Goal: Transaction & Acquisition: Purchase product/service

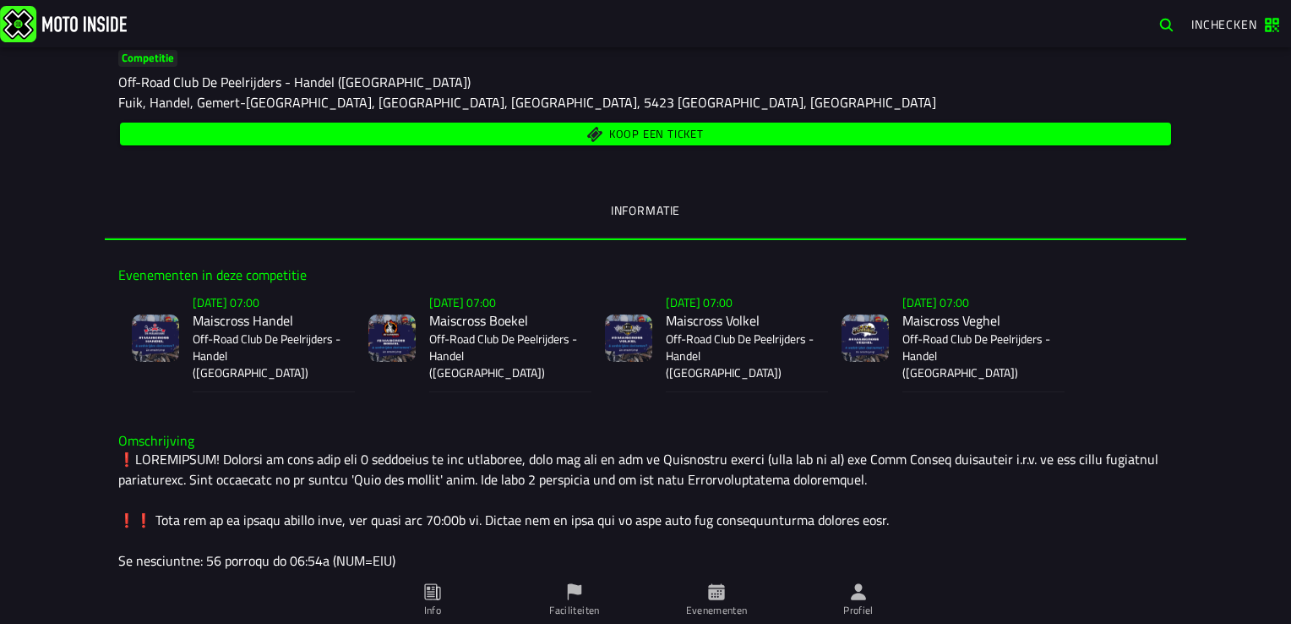
scroll to position [253, 0]
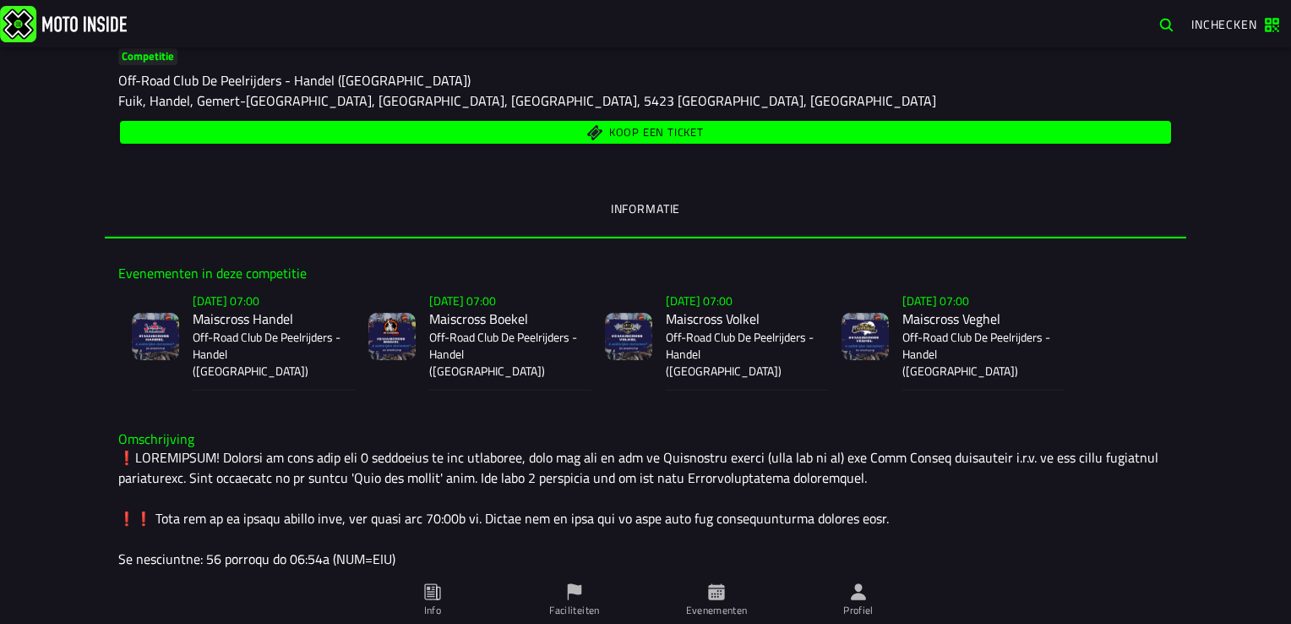
click at [507, 133] on span "Koop een ticket" at bounding box center [646, 132] width 1032 height 16
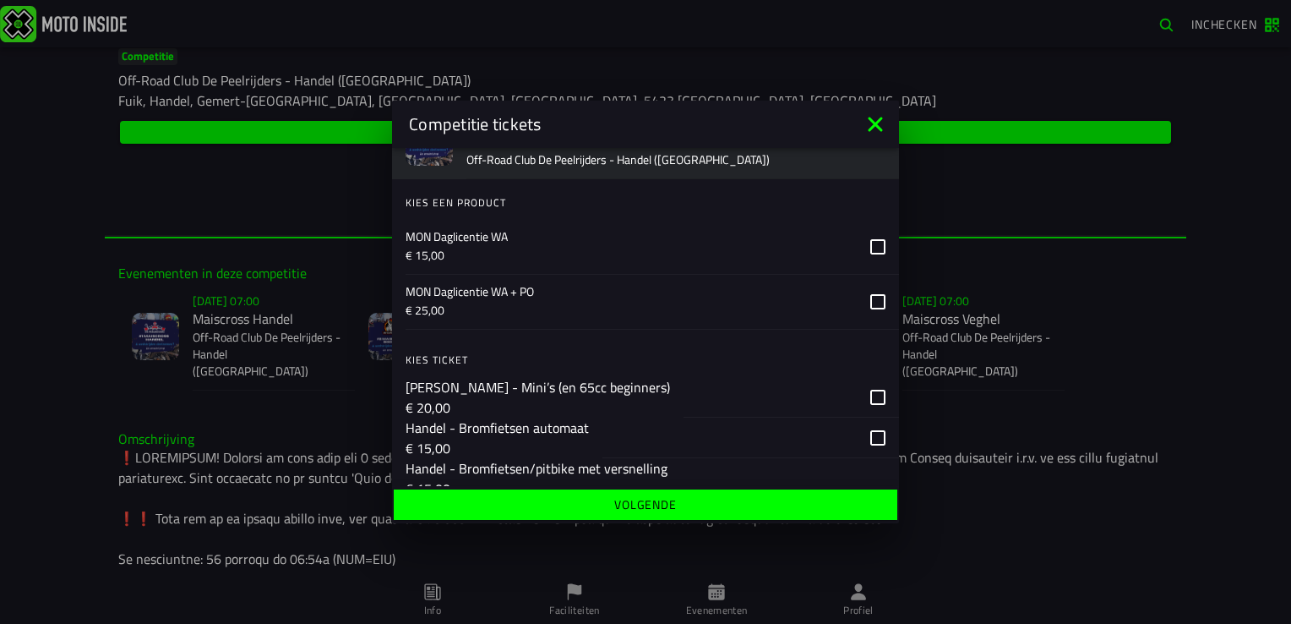
scroll to position [169, 0]
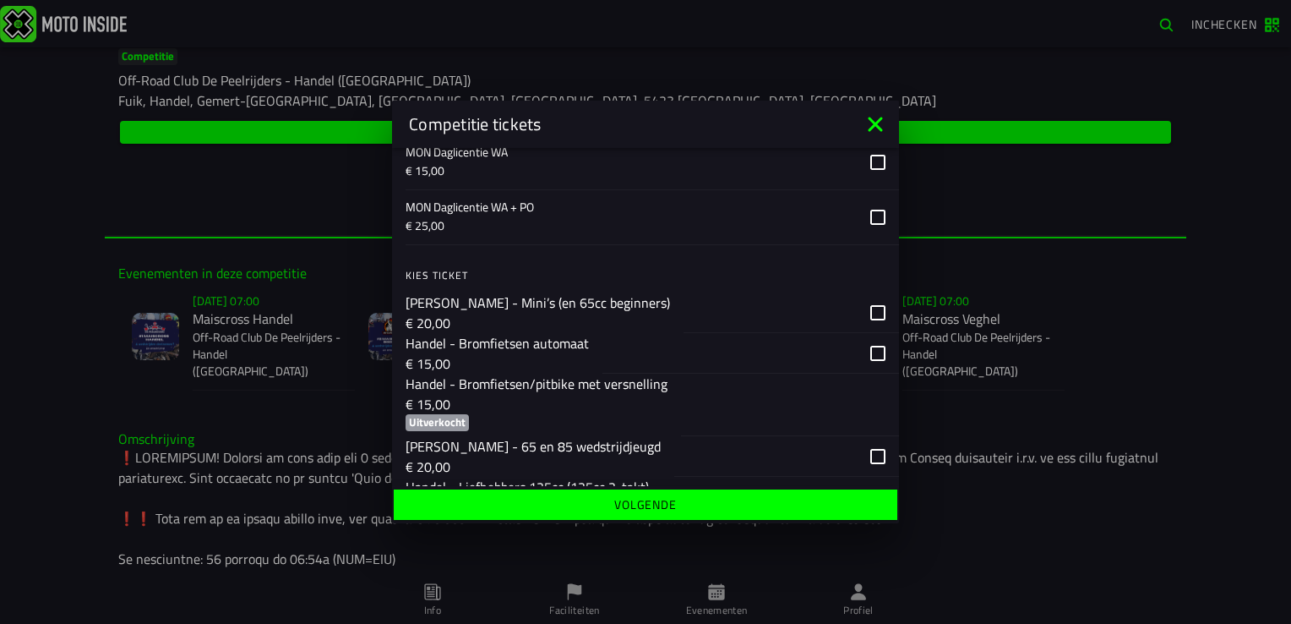
click at [864, 354] on div "button" at bounding box center [750, 353] width 297 height 41
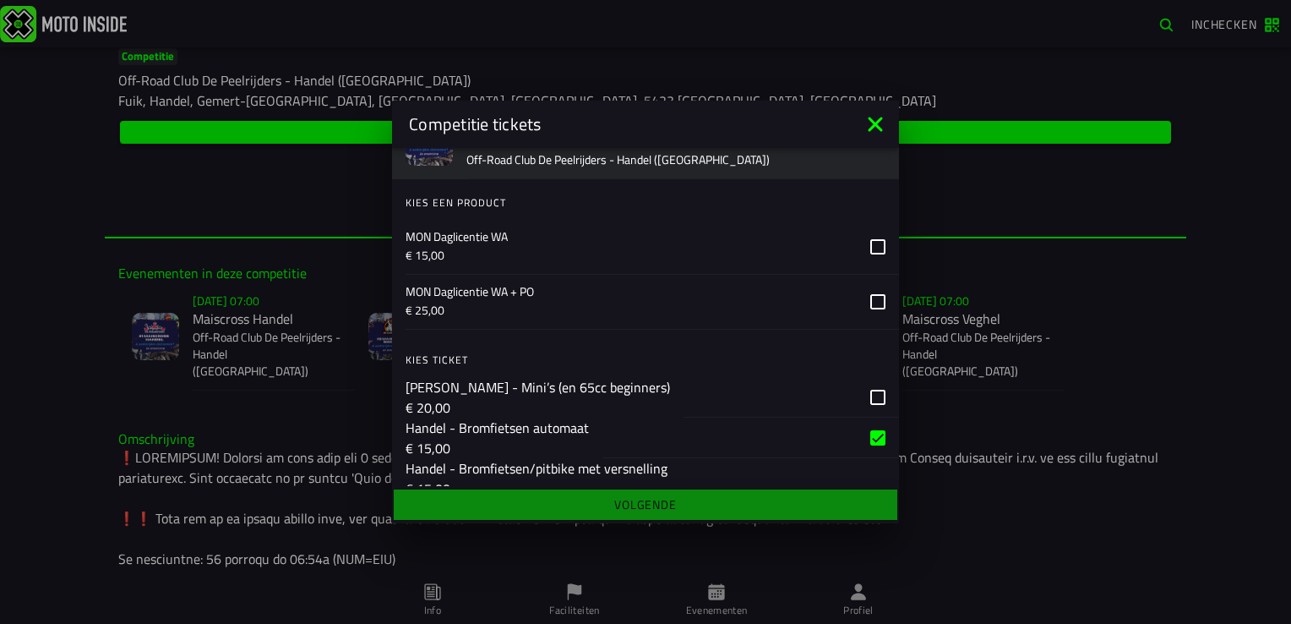
scroll to position [84, 0]
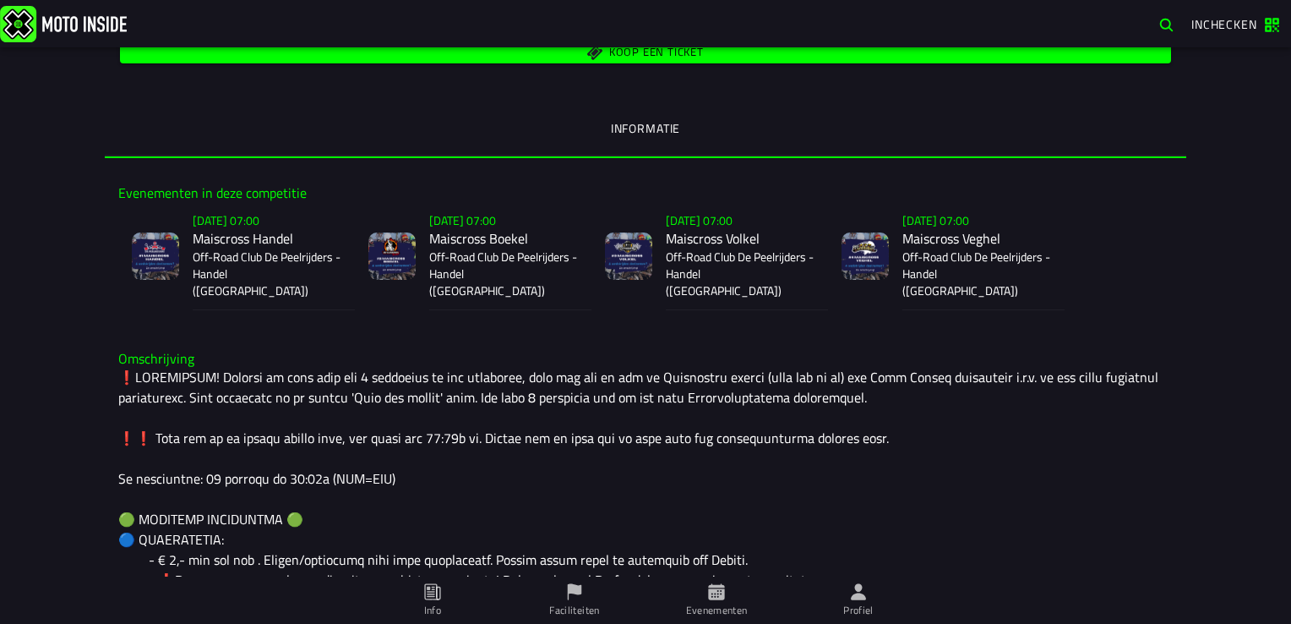
scroll to position [253, 0]
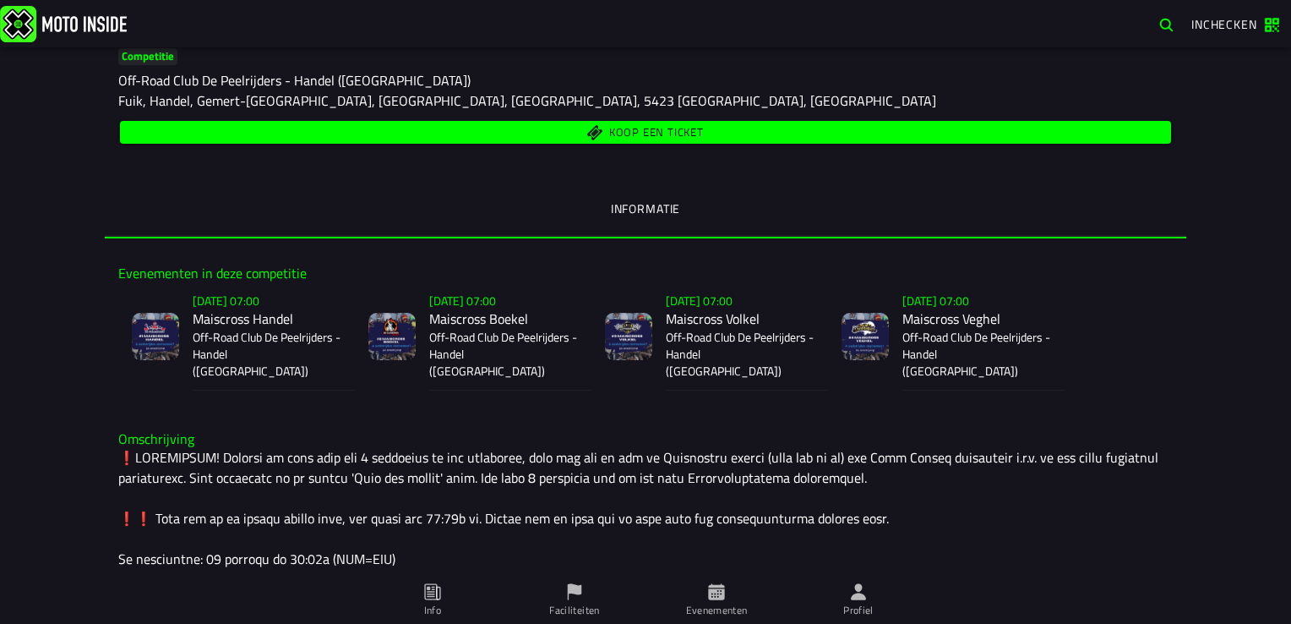
click at [780, 128] on span "Koop een ticket" at bounding box center [646, 132] width 1032 height 16
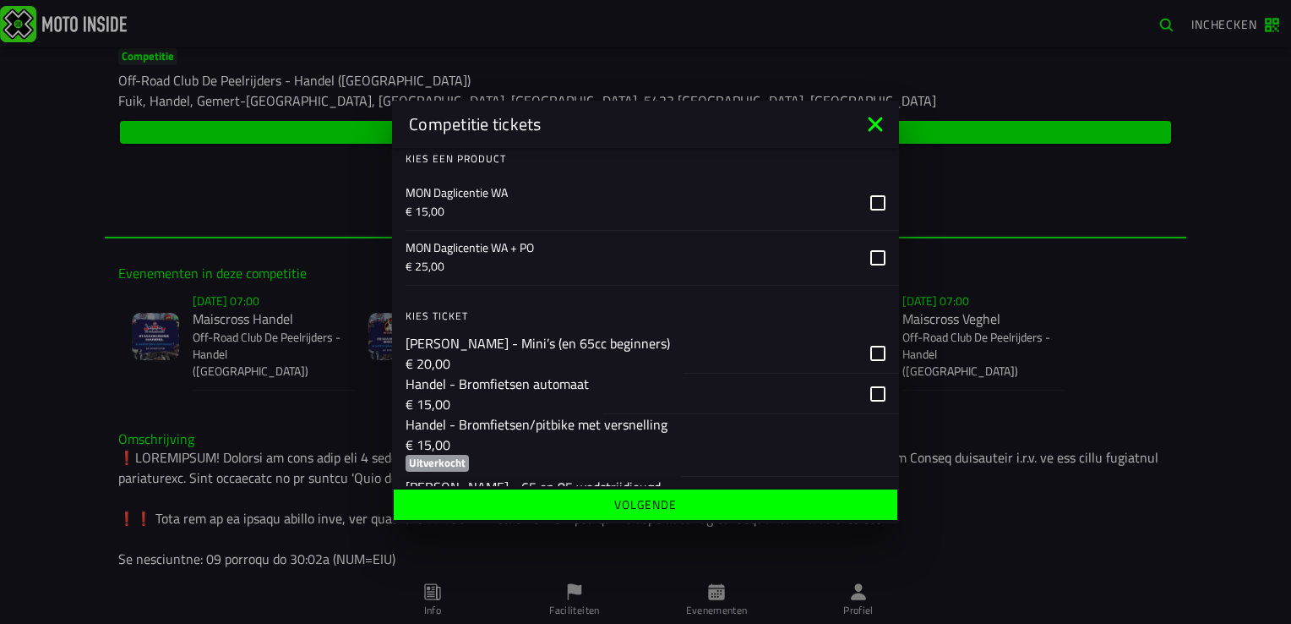
scroll to position [169, 0]
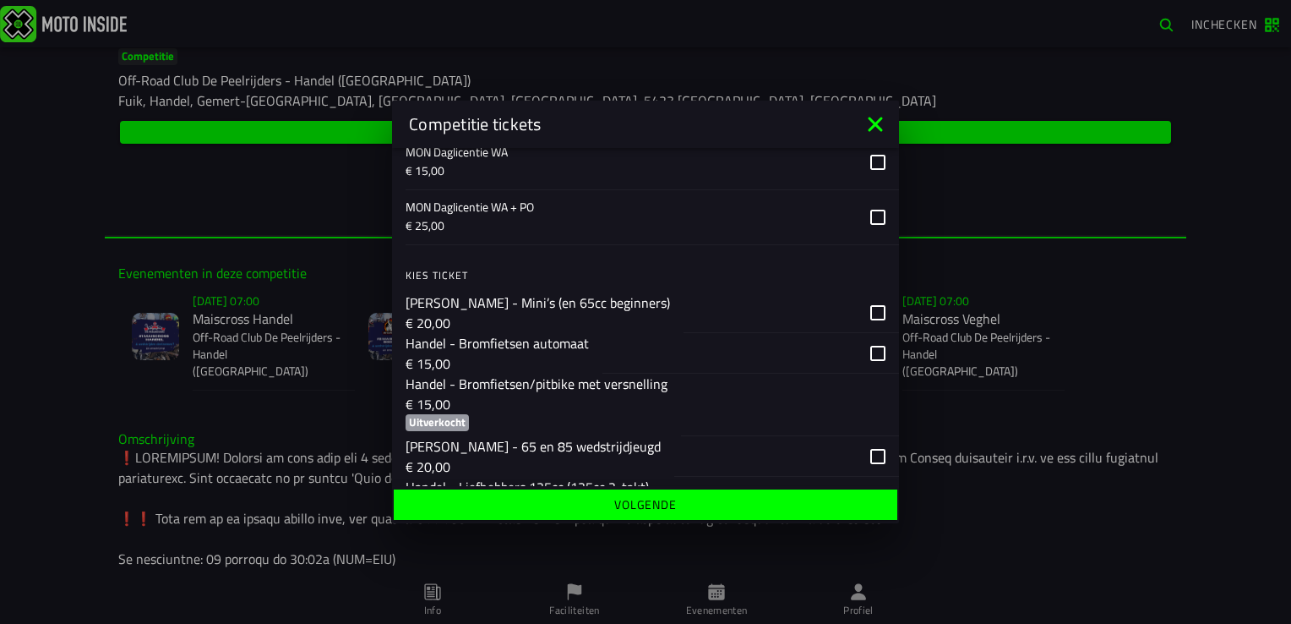
click at [866, 357] on div "button" at bounding box center [750, 353] width 297 height 41
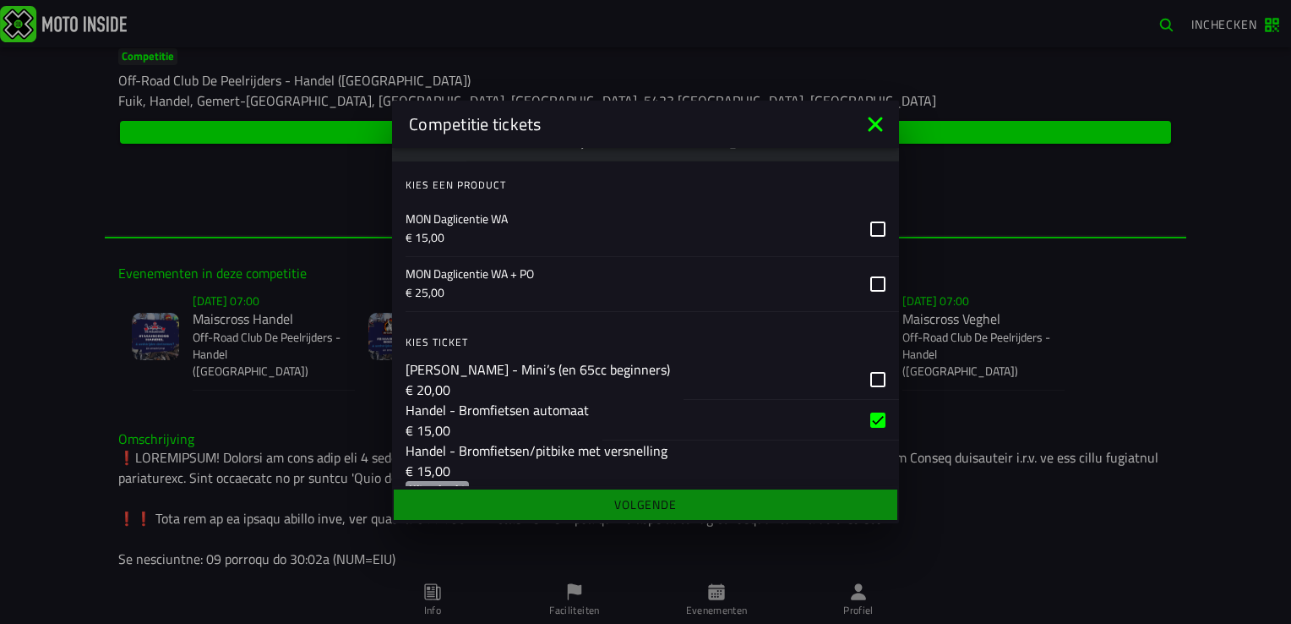
scroll to position [84, 0]
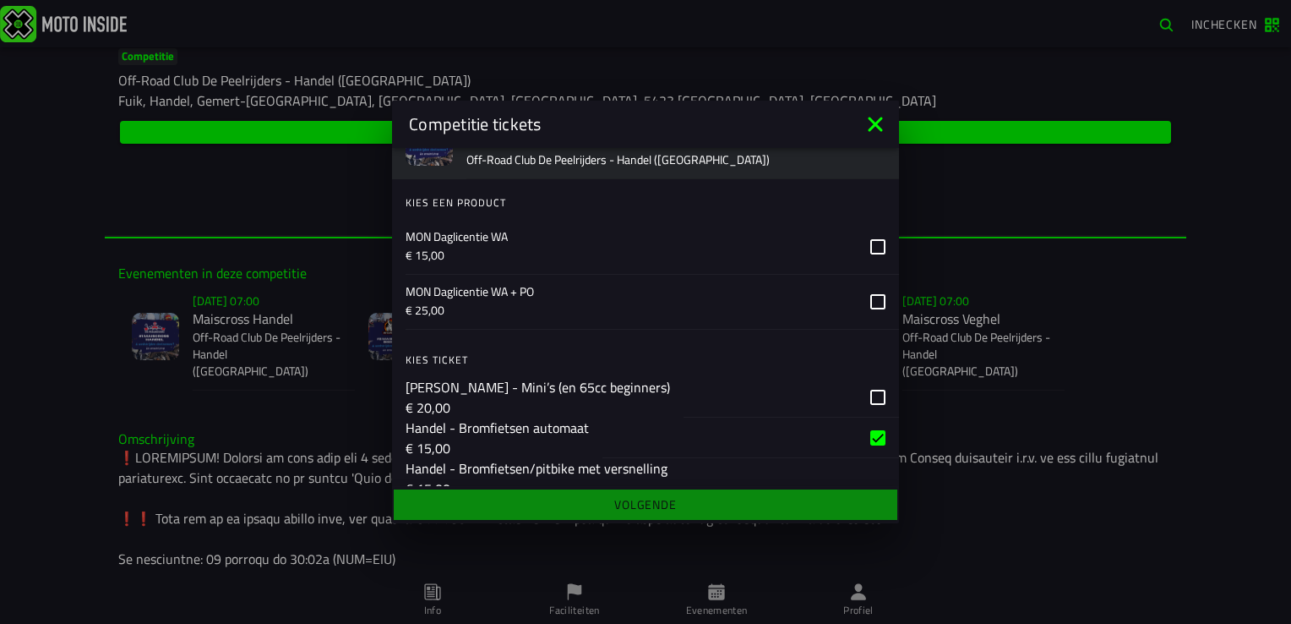
click at [870, 299] on icon at bounding box center [877, 301] width 15 height 15
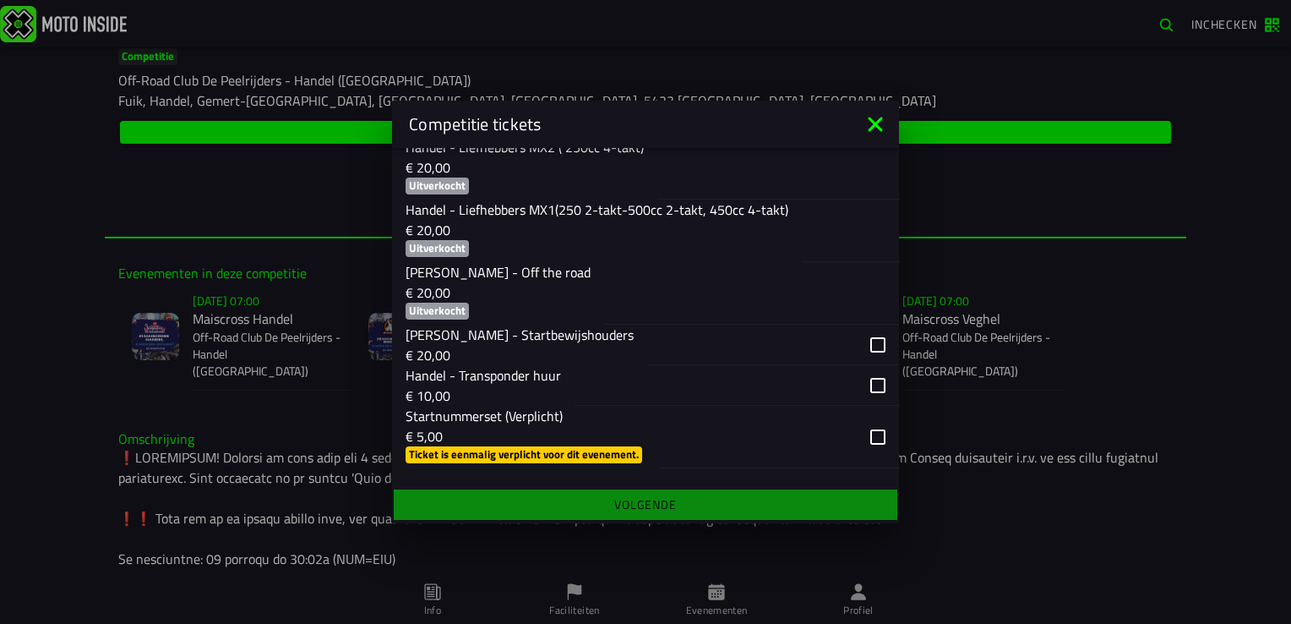
scroll to position [591, 0]
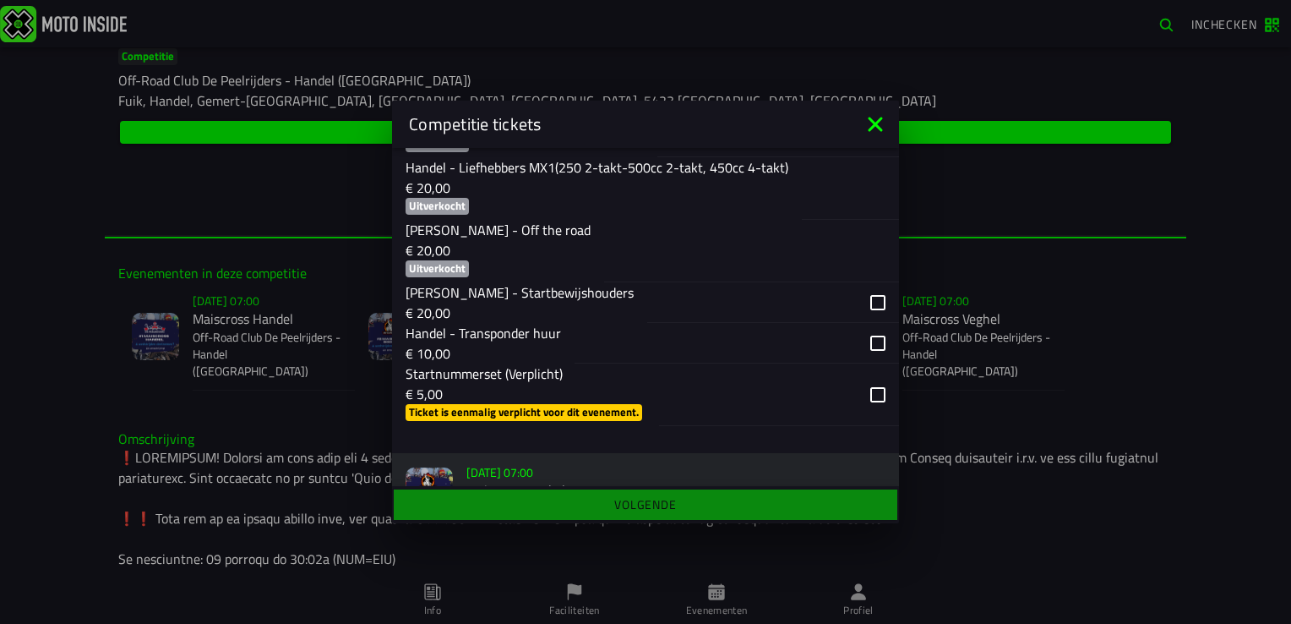
click at [863, 411] on div "button" at bounding box center [779, 394] width 240 height 63
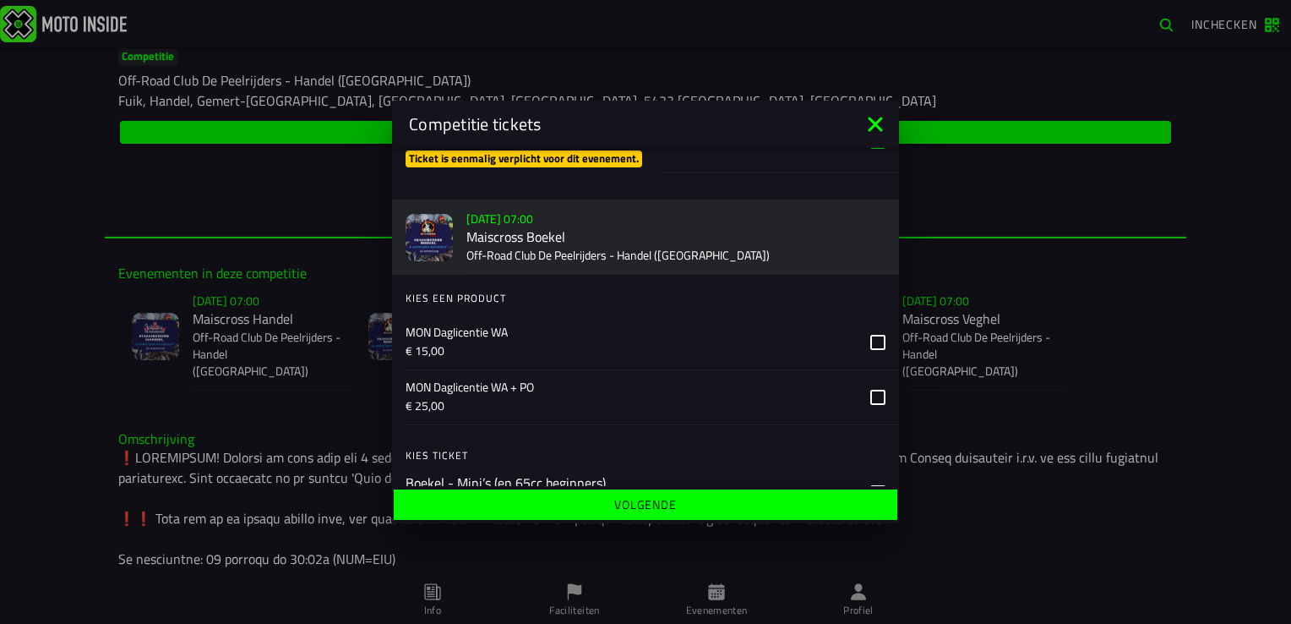
scroll to position [929, 0]
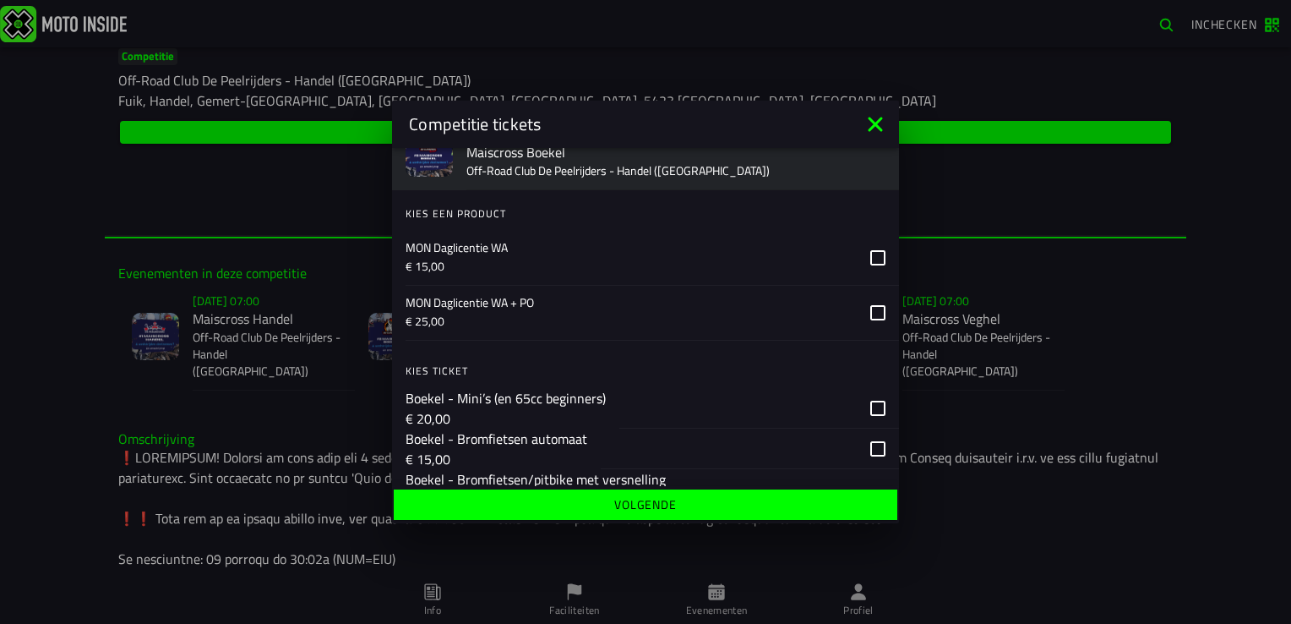
click at [870, 320] on icon at bounding box center [877, 312] width 15 height 15
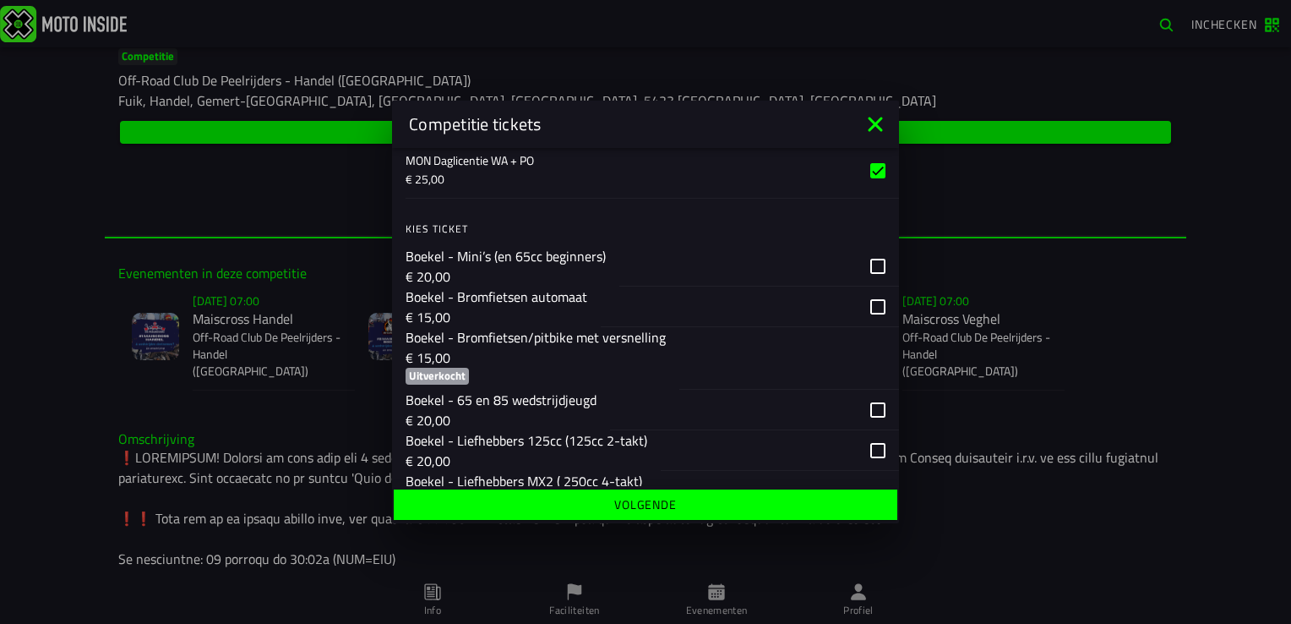
scroll to position [1098, 0]
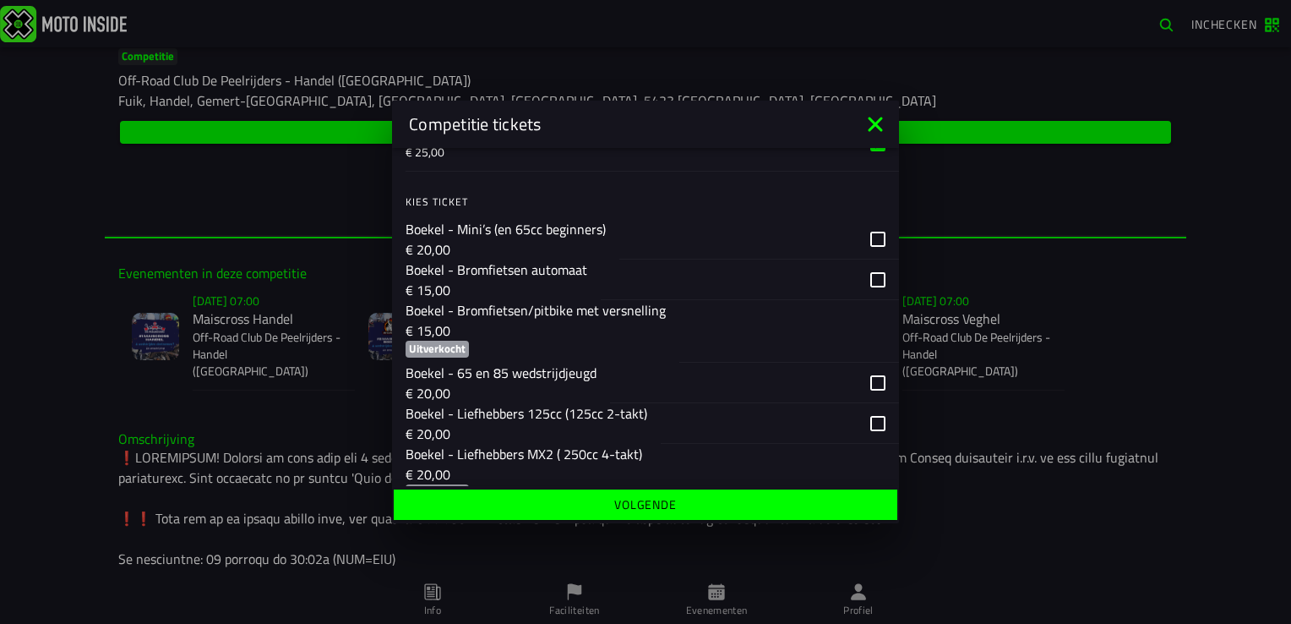
click at [864, 297] on div "button" at bounding box center [750, 279] width 298 height 41
click at [646, 219] on slot "Volgende" at bounding box center [645, 202] width 507 height 34
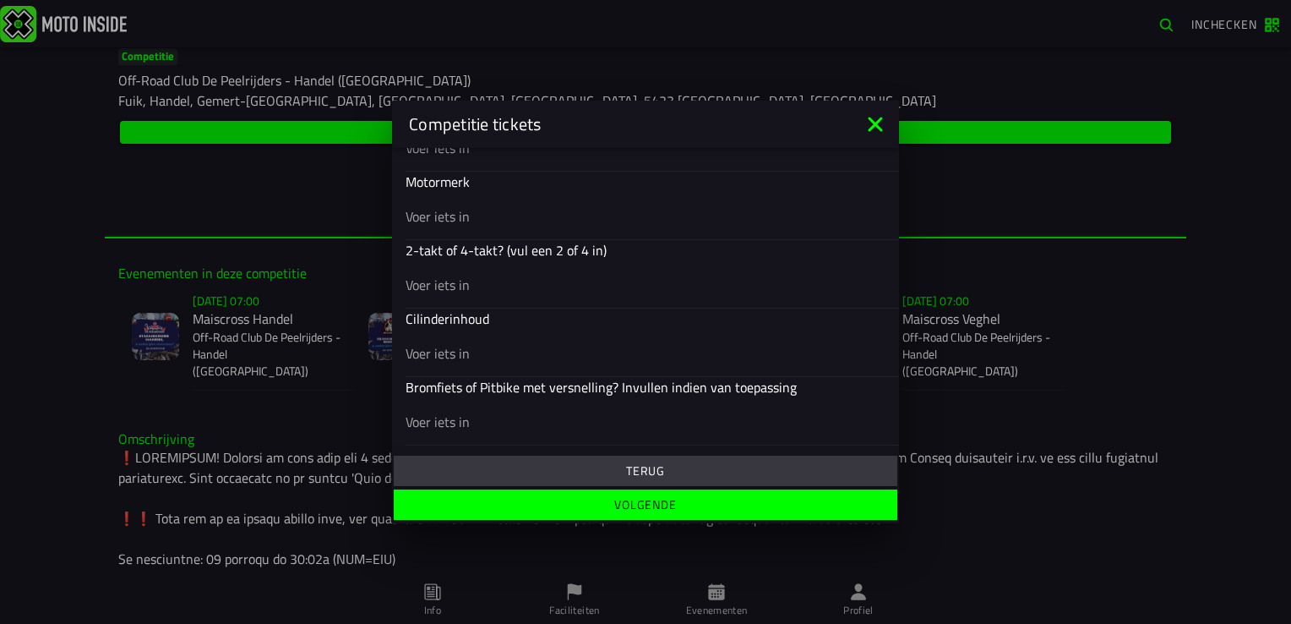
scroll to position [750, 0]
click at [469, 351] on input "text" at bounding box center [646, 355] width 480 height 20
type input "50cc"
click at [457, 286] on input "text" at bounding box center [646, 286] width 480 height 20
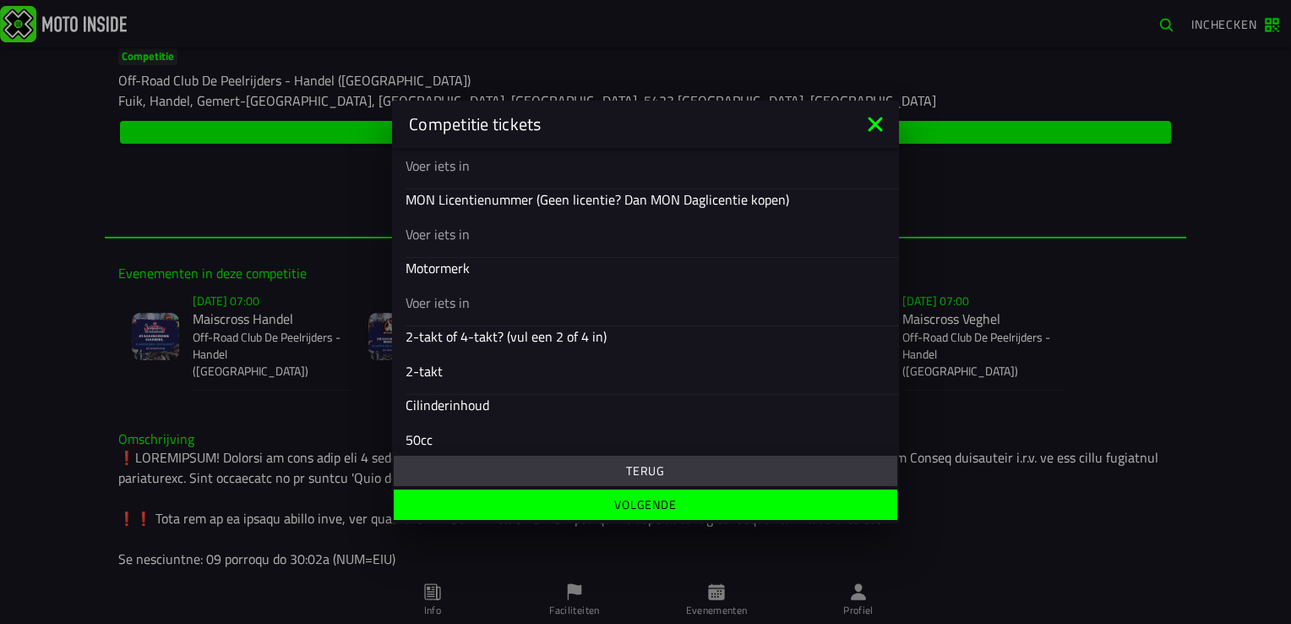
type input "2-takt"
click at [489, 308] on input "text" at bounding box center [646, 302] width 480 height 20
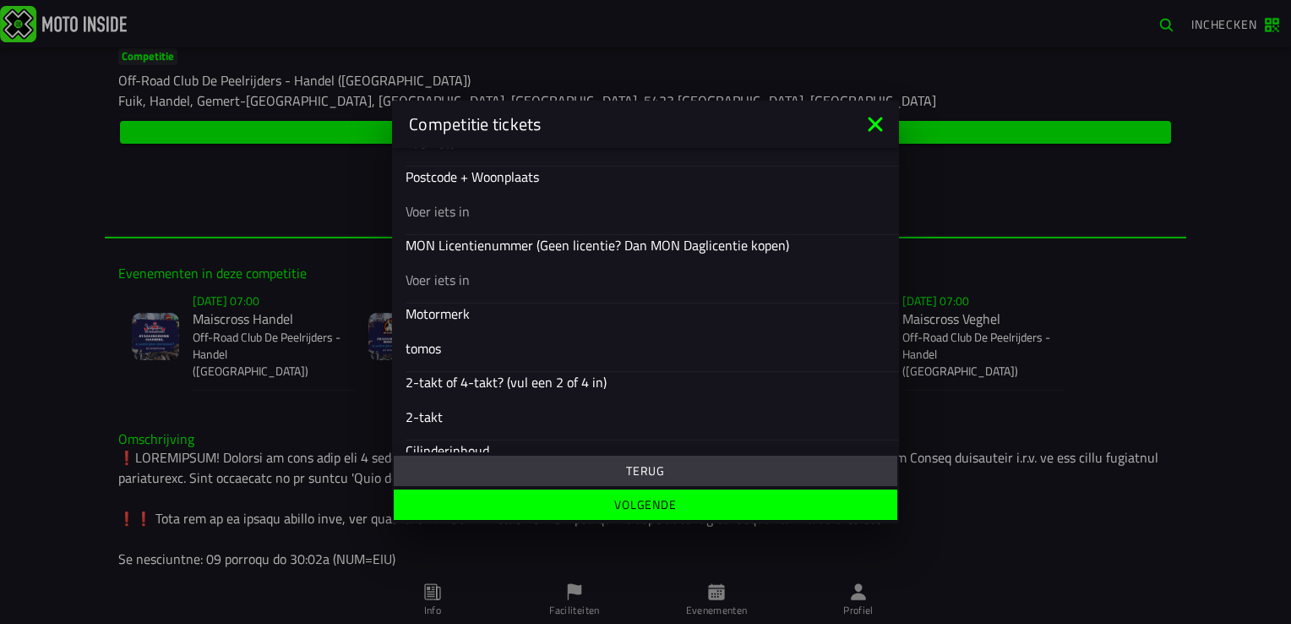
scroll to position [581, 0]
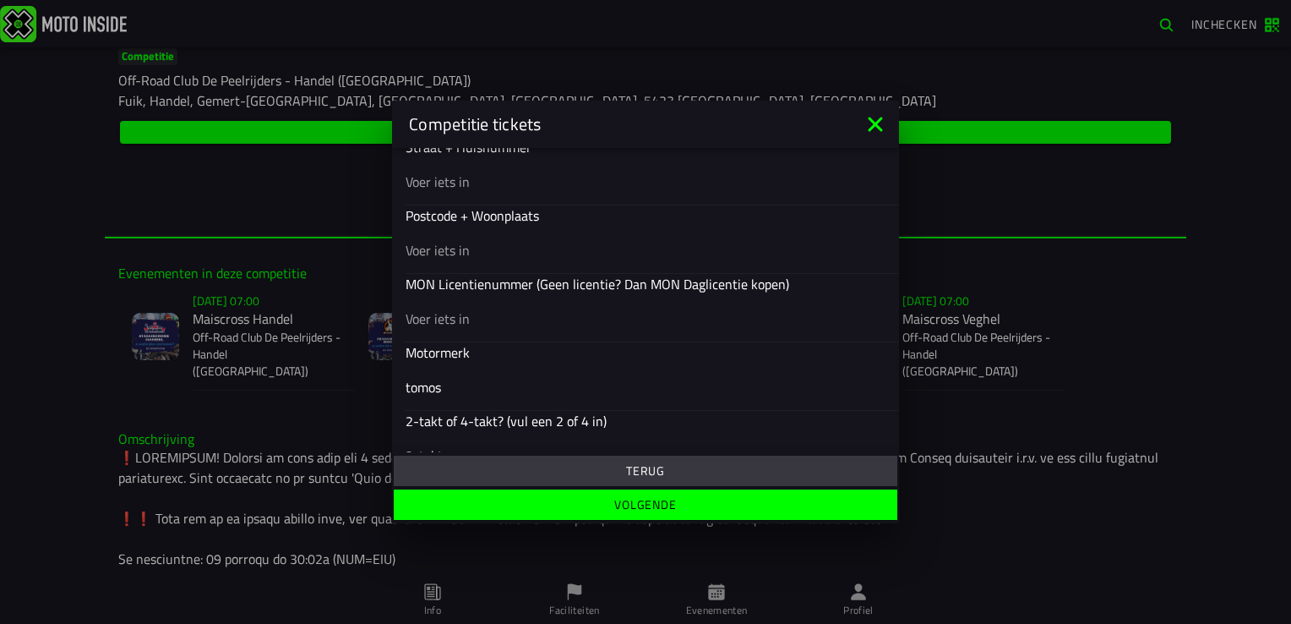
type input "tomos"
click at [462, 252] on input "text" at bounding box center [646, 250] width 480 height 20
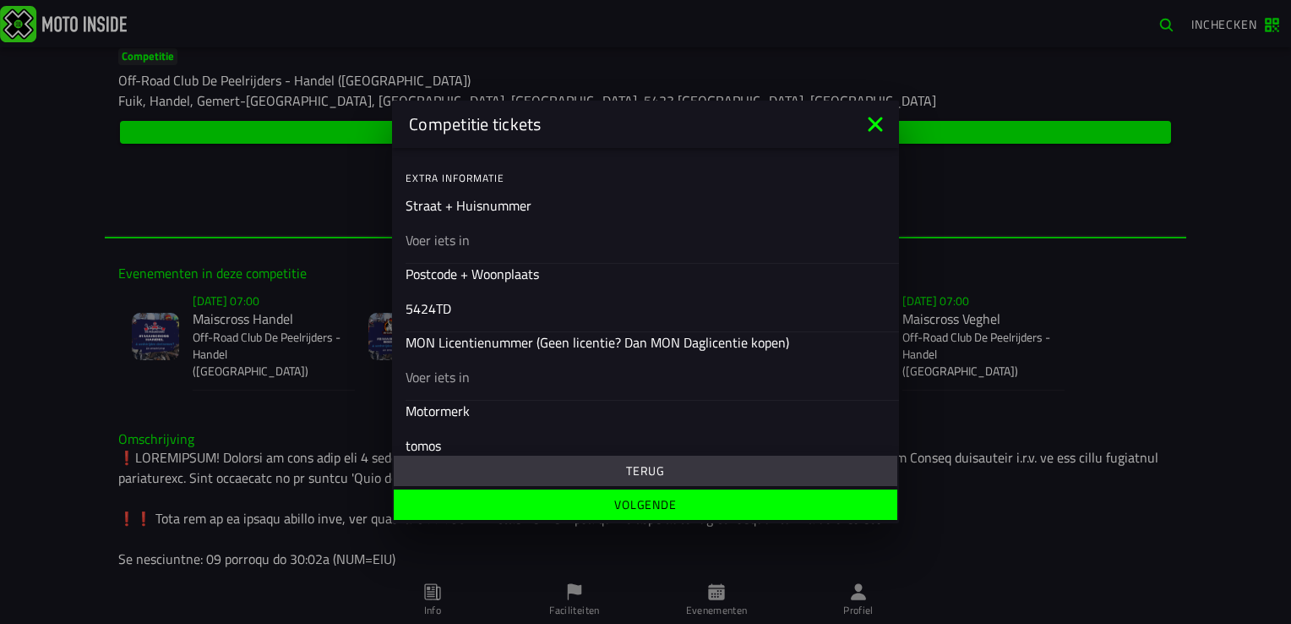
scroll to position [497, 0]
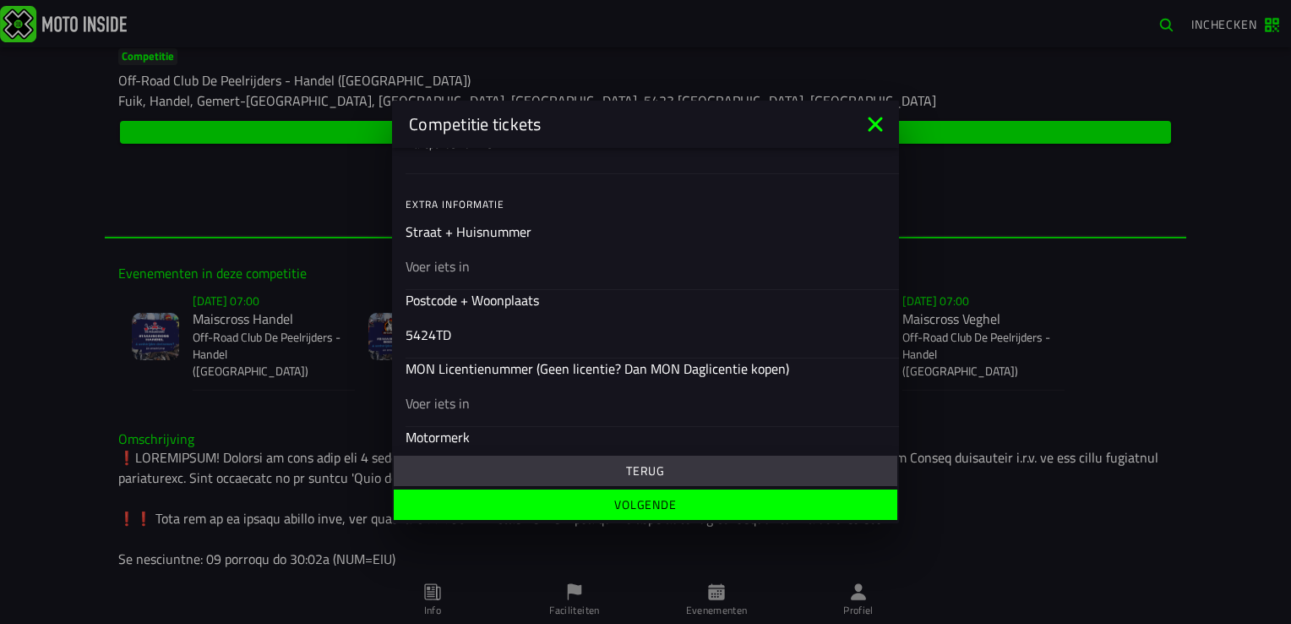
type input "5424TD"
click at [446, 269] on input "text" at bounding box center [646, 266] width 480 height 20
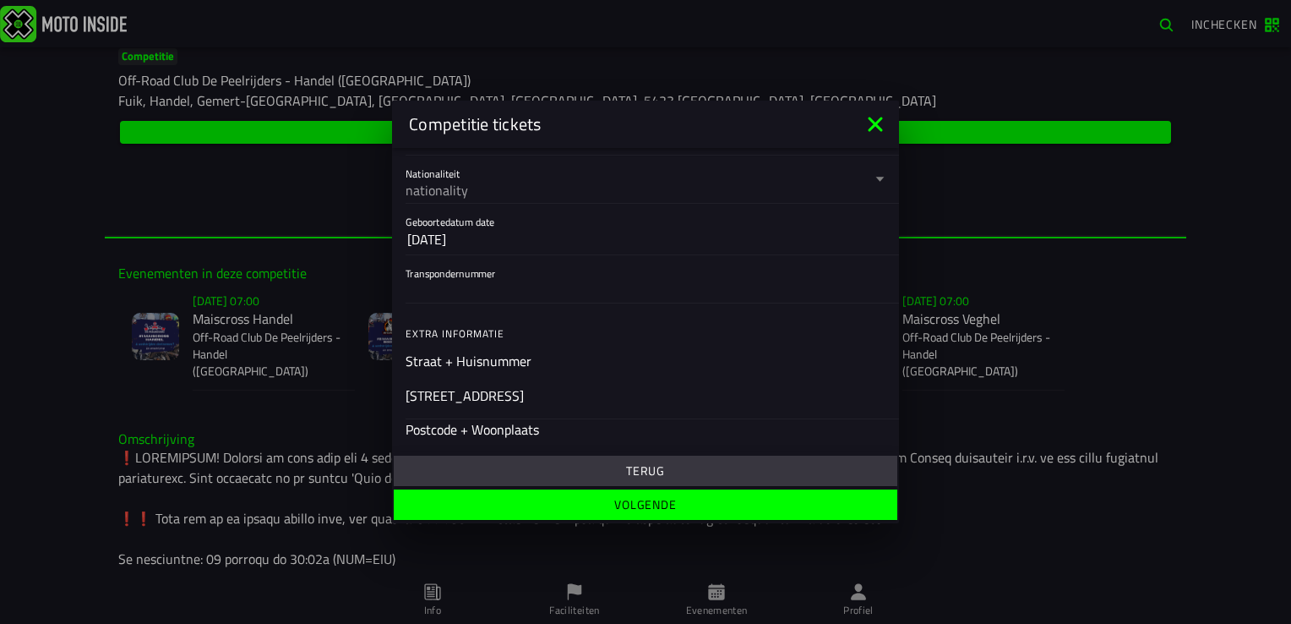
scroll to position [328, 0]
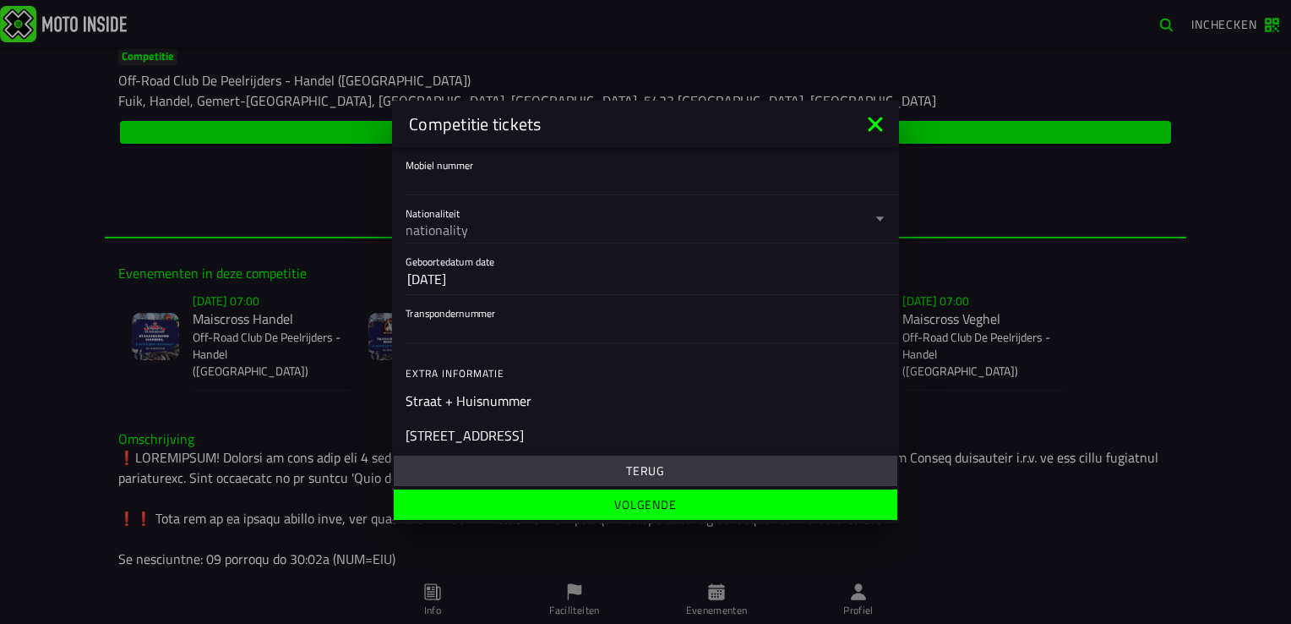
type input "St.-Christoffelstraat 19a"
click at [422, 329] on input "Transpondernummer" at bounding box center [646, 329] width 480 height 20
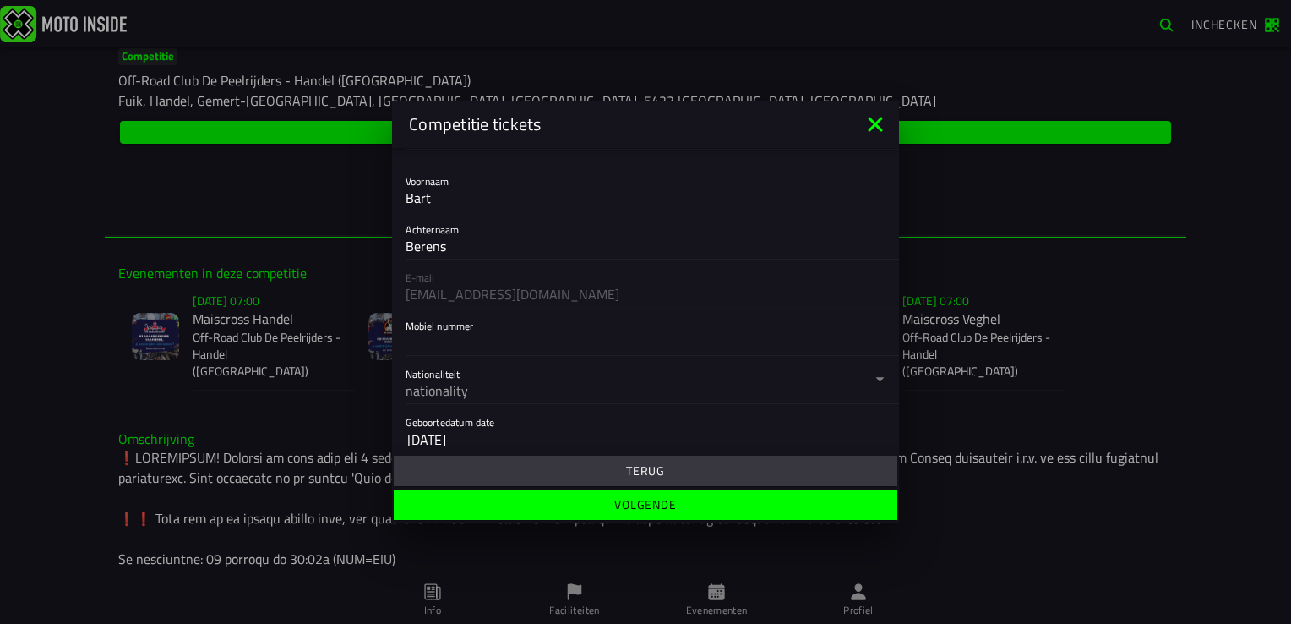
scroll to position [159, 0]
click at [471, 397] on div "nationality" at bounding box center [639, 399] width 466 height 20
click at [471, 397] on button "Nationaliteit nationality" at bounding box center [646, 387] width 480 height 47
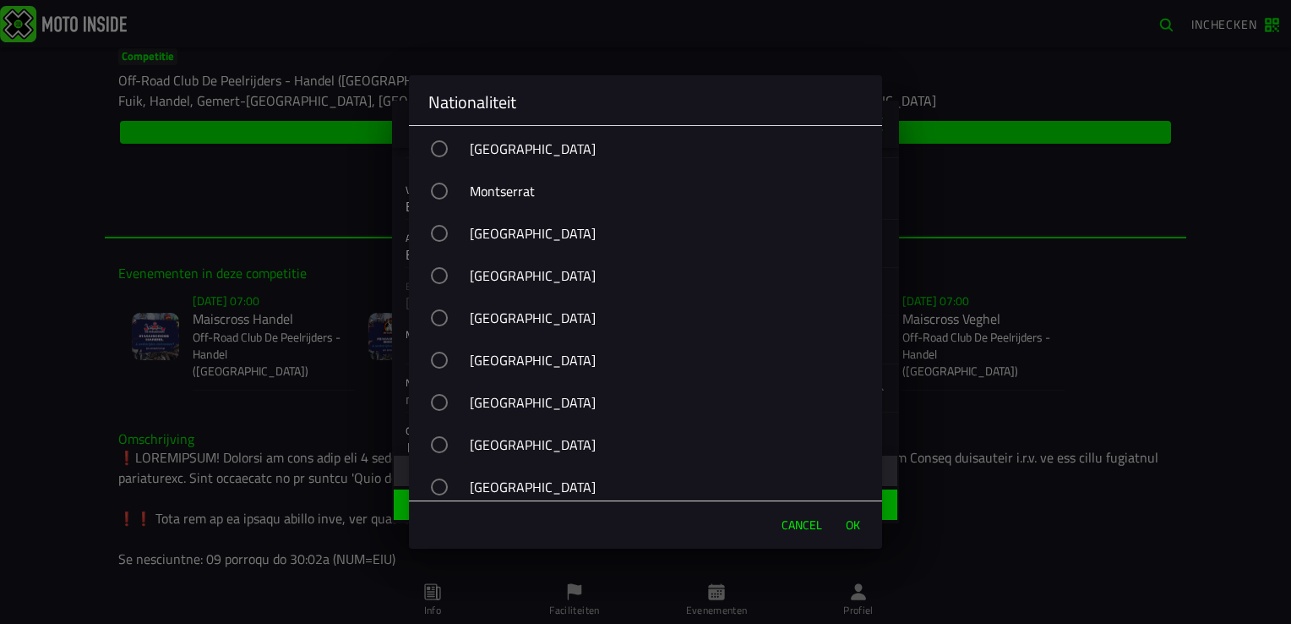
scroll to position [6421, 0]
click at [448, 367] on div "button" at bounding box center [439, 358] width 17 height 17
click at [846, 524] on span "OK" at bounding box center [853, 524] width 14 height 17
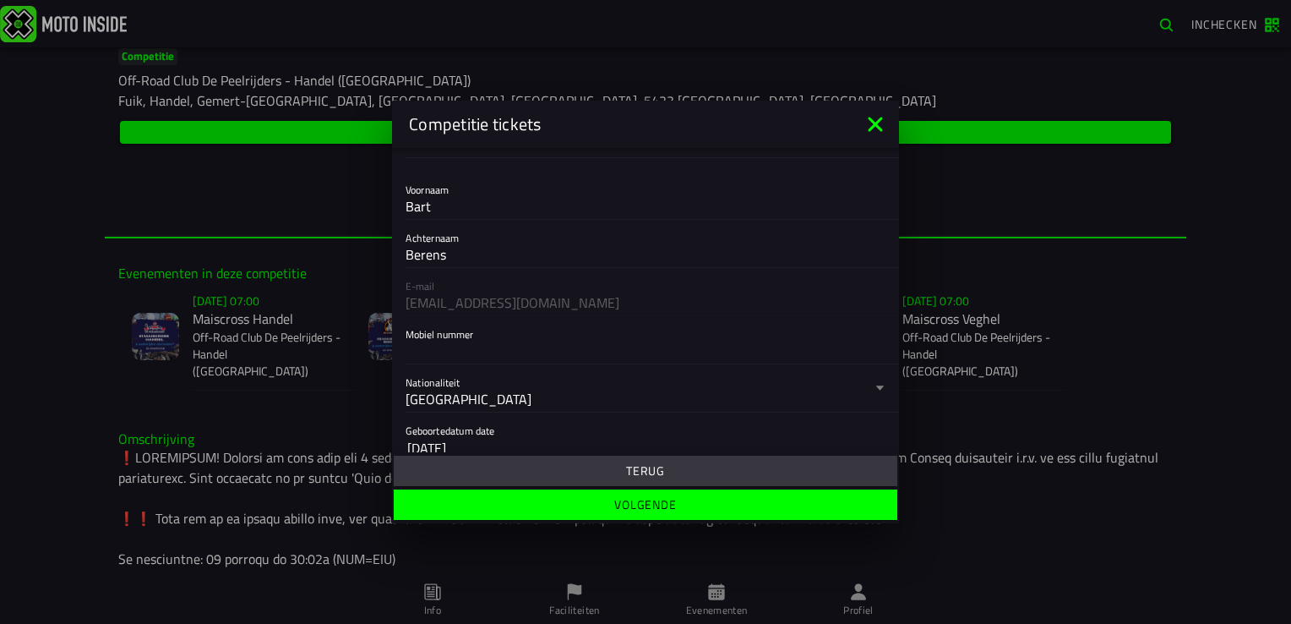
click at [678, 497] on button "Volgende" at bounding box center [646, 504] width 504 height 30
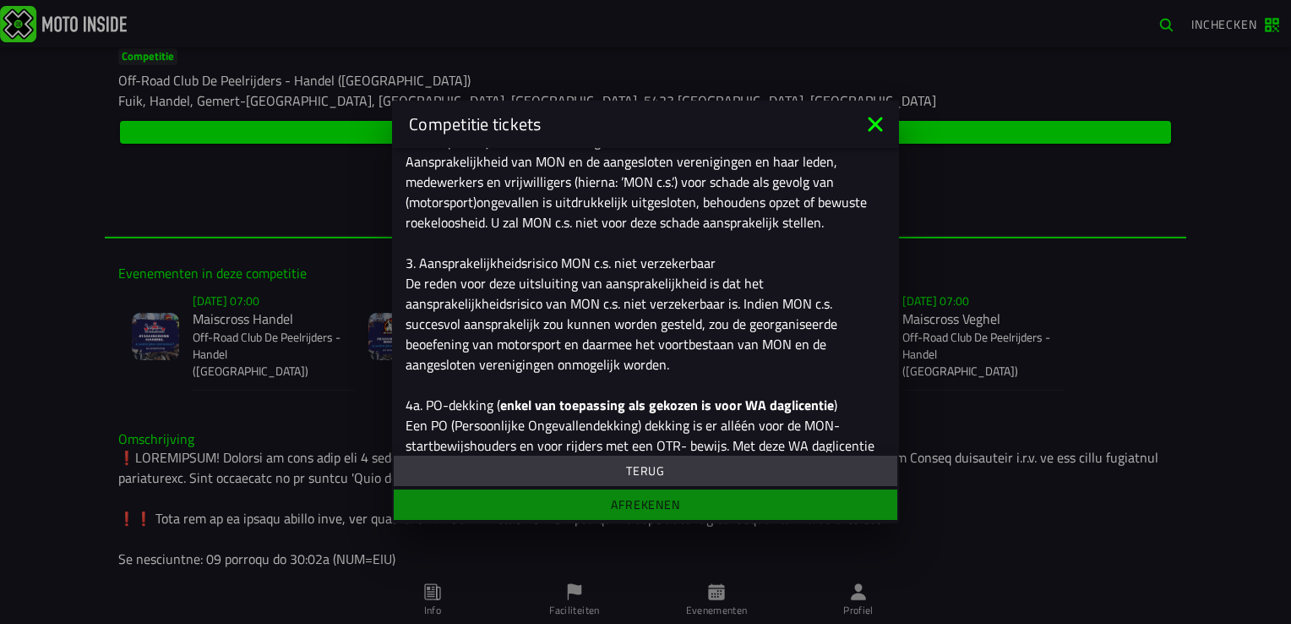
click at [871, 120] on icon at bounding box center [875, 124] width 14 height 14
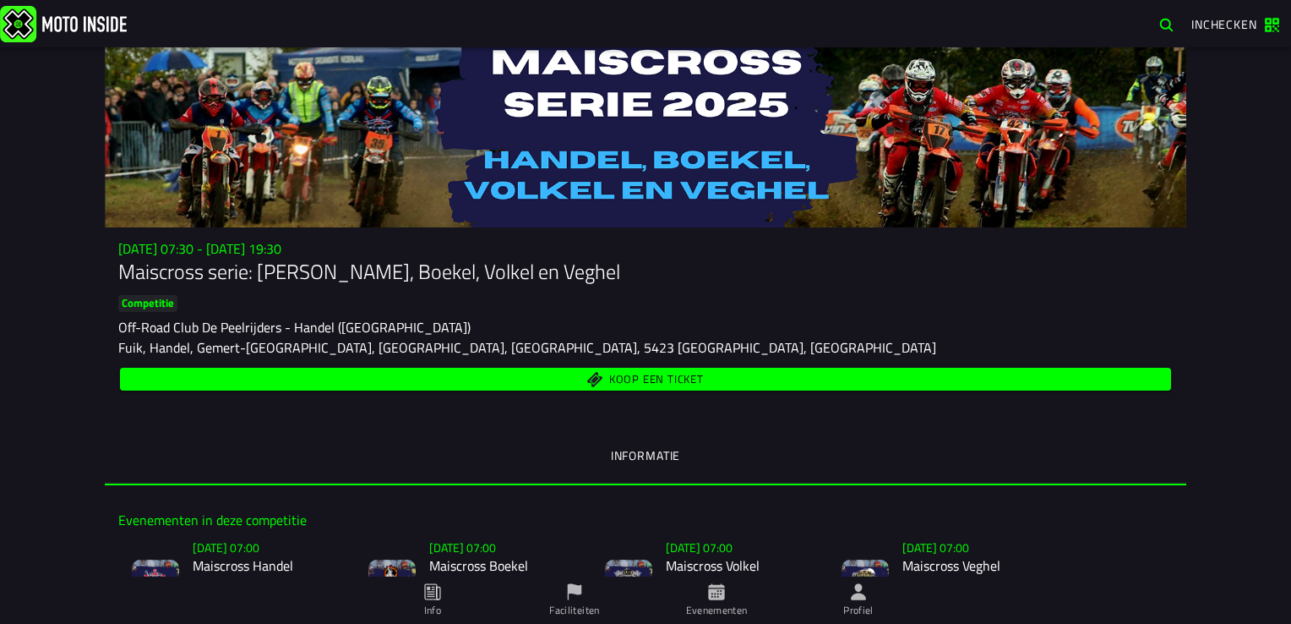
scroll to position [0, 0]
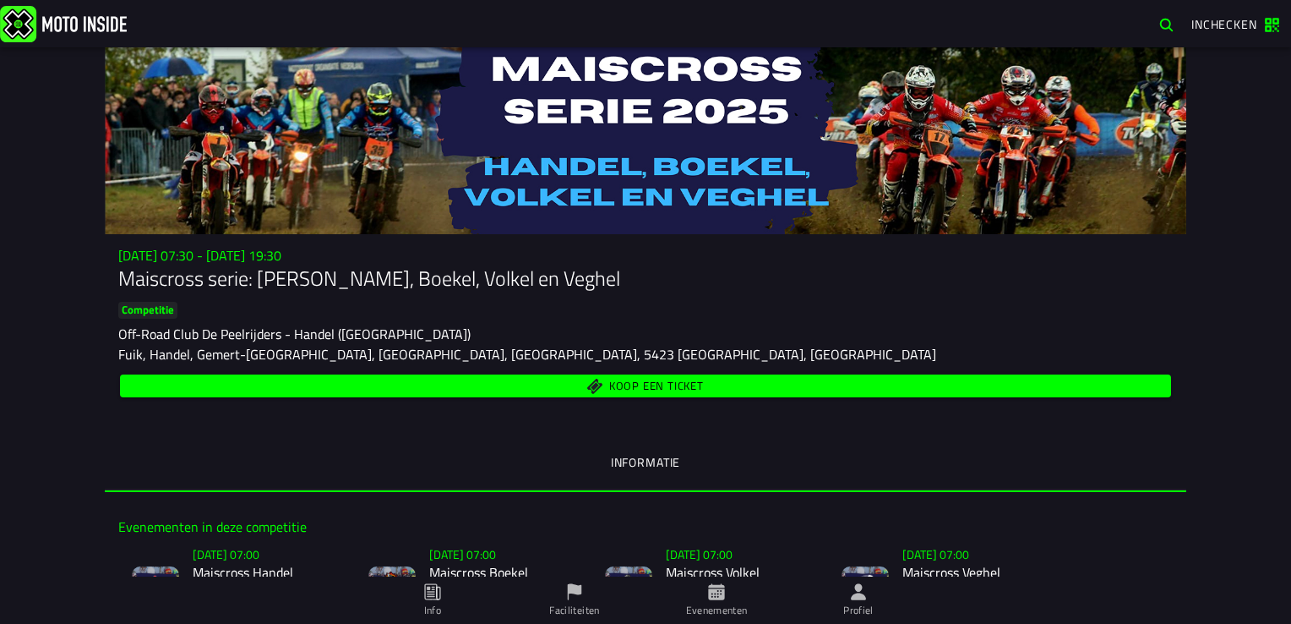
click at [632, 382] on span "Koop een ticket" at bounding box center [656, 385] width 95 height 11
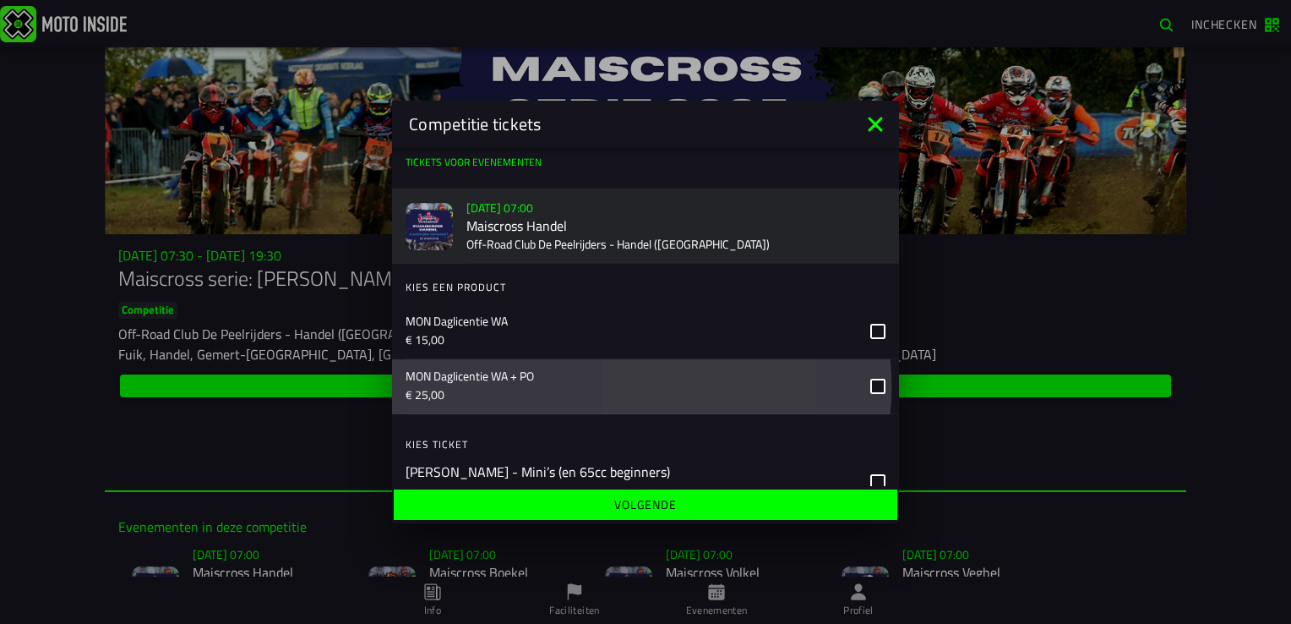
click at [854, 384] on div "MON Daglicentie WA + PO € 25,00" at bounding box center [652, 386] width 493 height 55
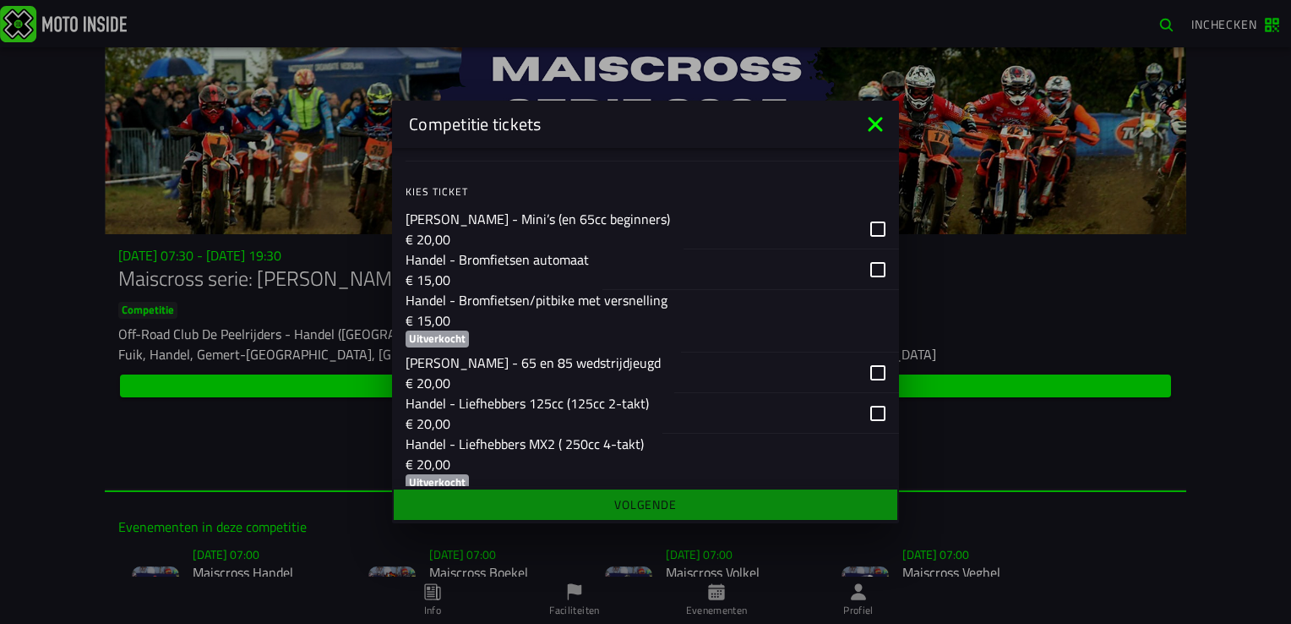
scroll to position [253, 0]
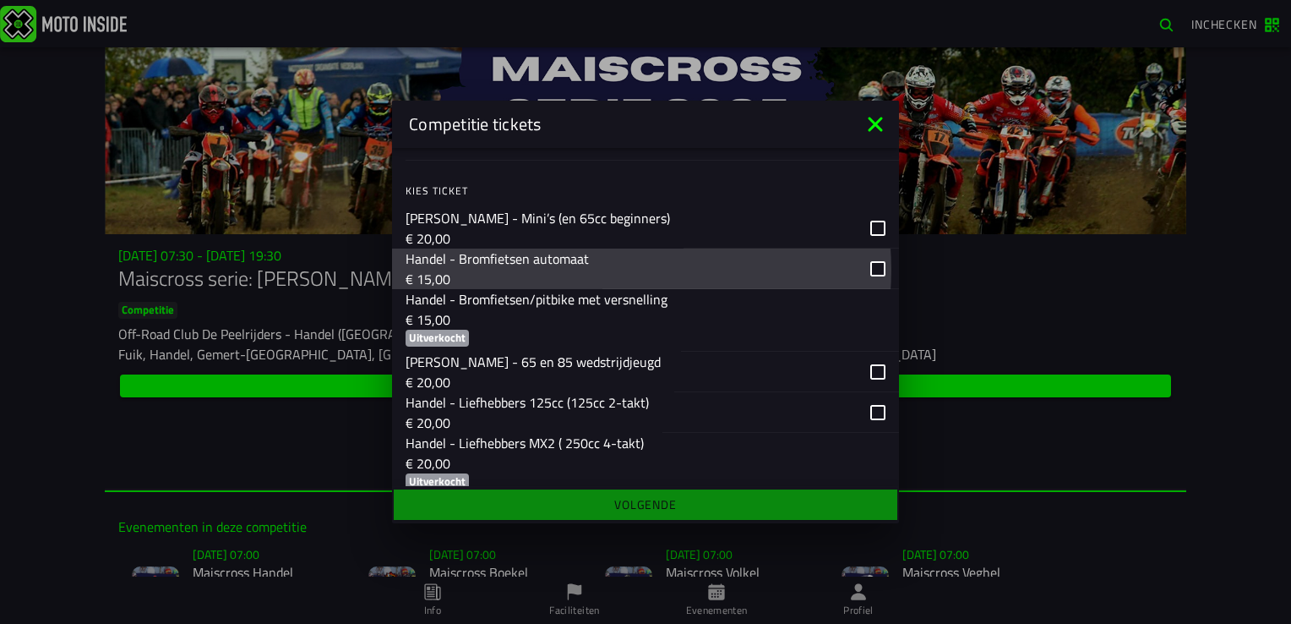
click at [865, 269] on div "button" at bounding box center [750, 268] width 297 height 41
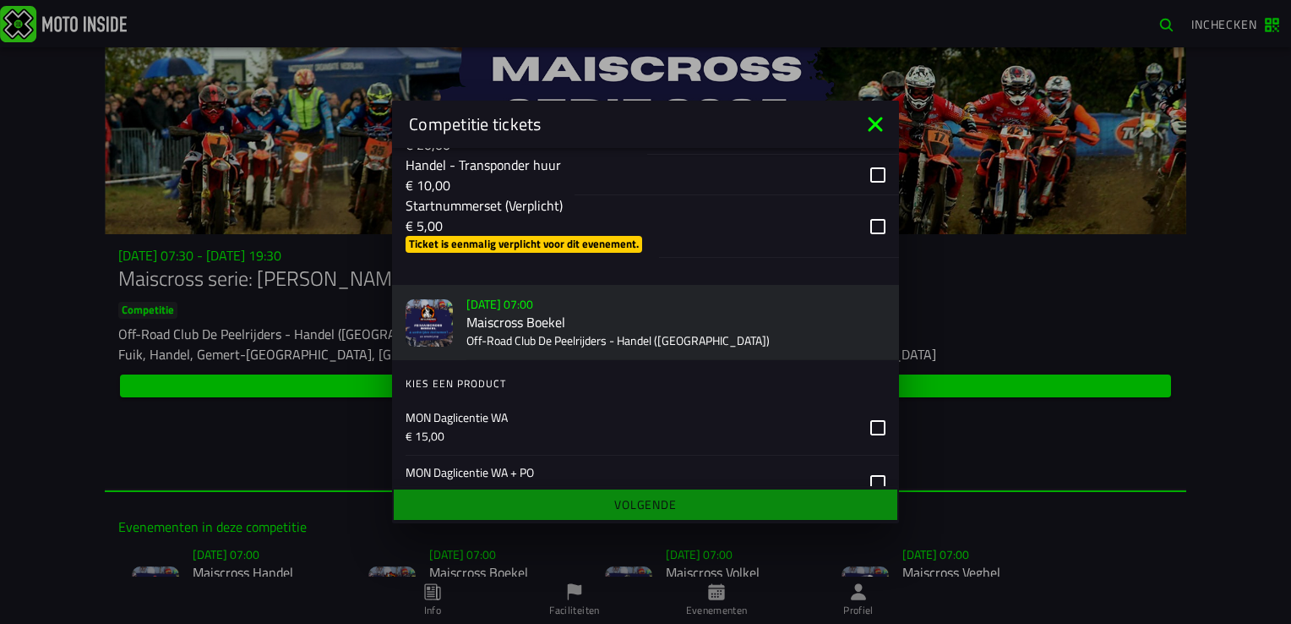
scroll to position [760, 0]
click at [867, 242] on div "button" at bounding box center [779, 225] width 240 height 63
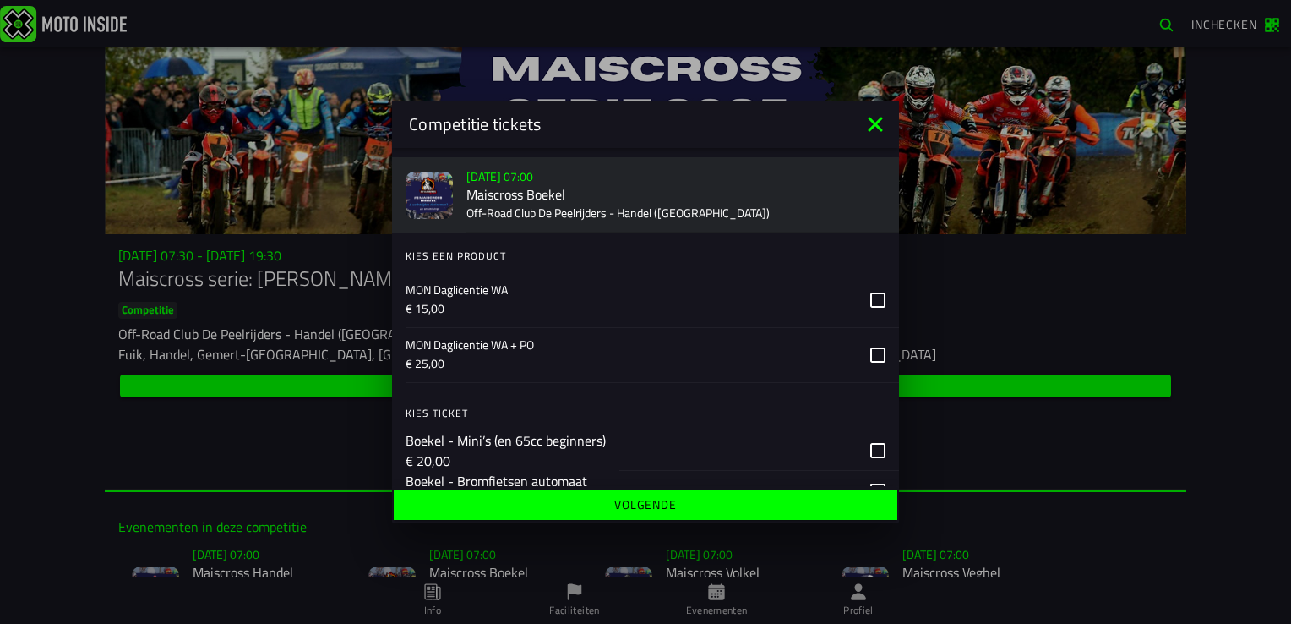
scroll to position [929, 0]
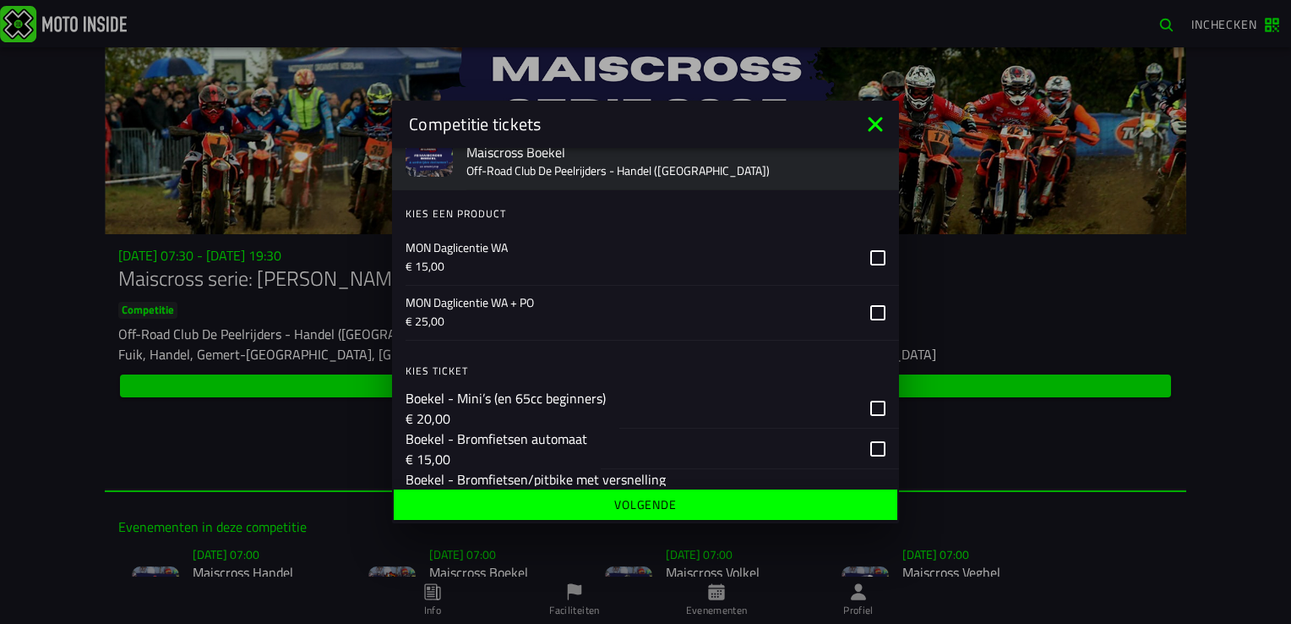
click at [870, 320] on icon at bounding box center [877, 312] width 15 height 15
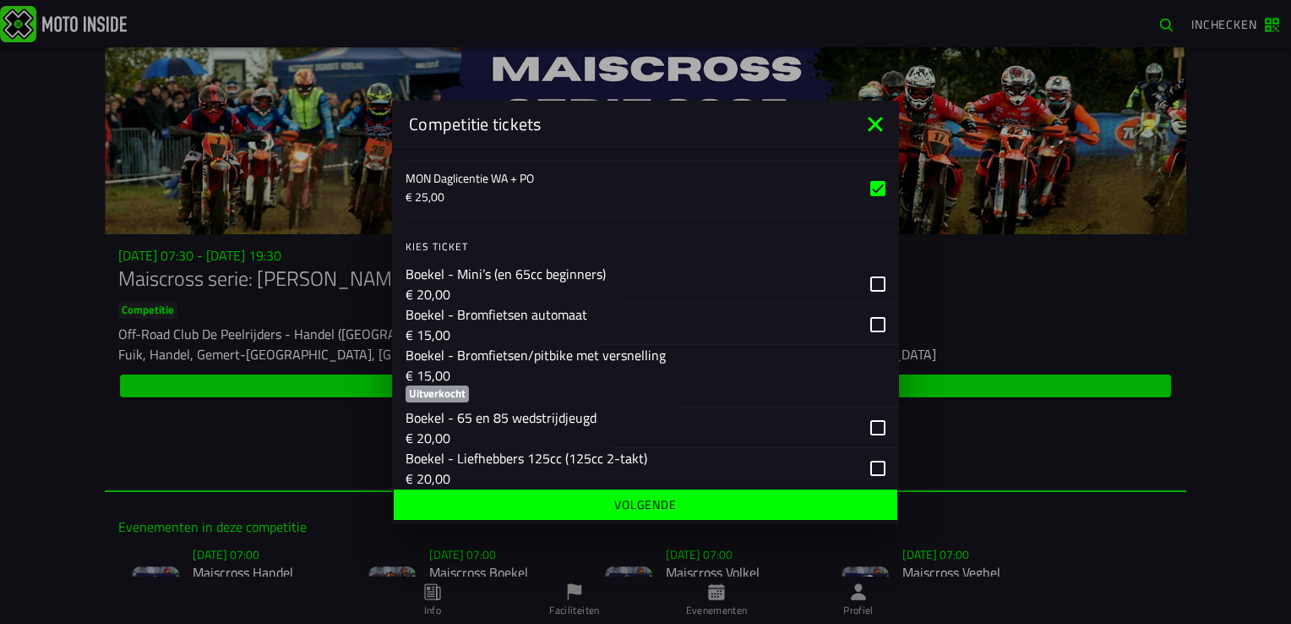
scroll to position [1098, 0]
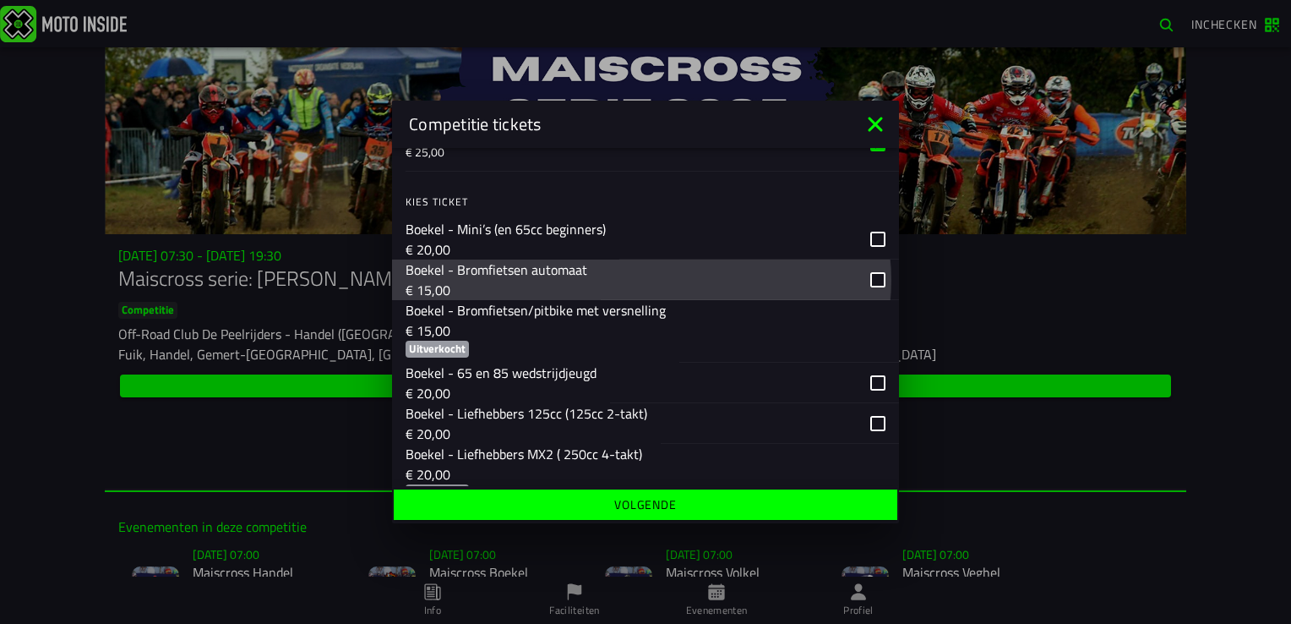
click at [864, 298] on div "button" at bounding box center [750, 279] width 298 height 41
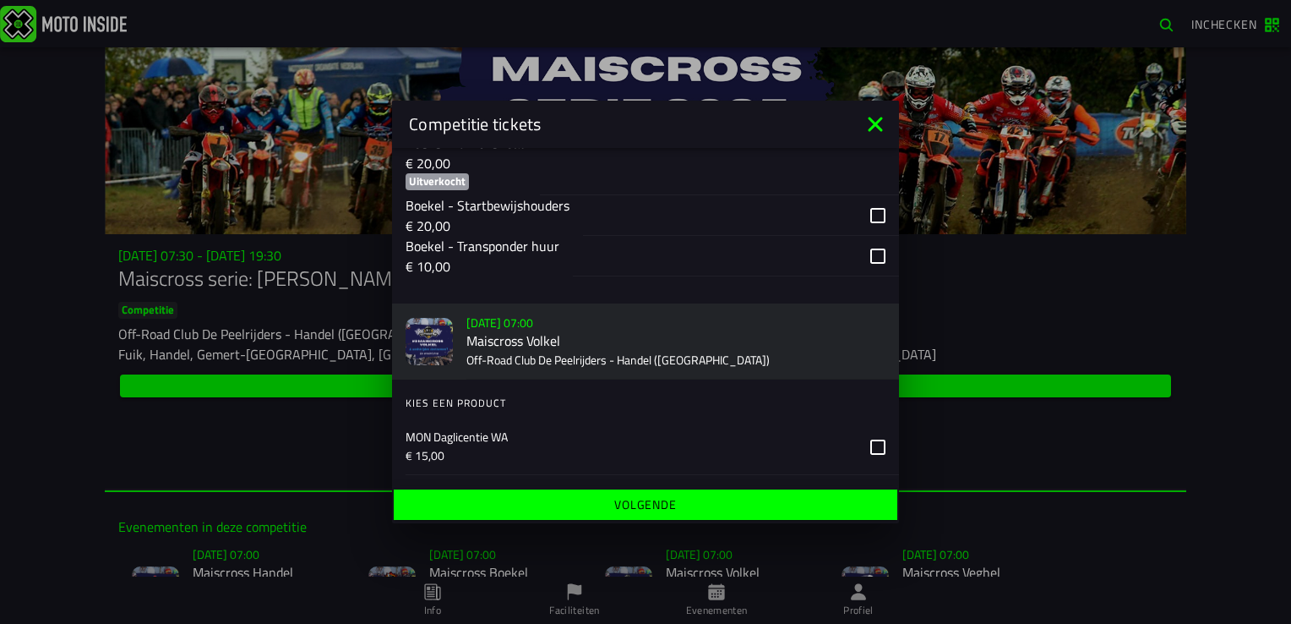
scroll to position [1436, 0]
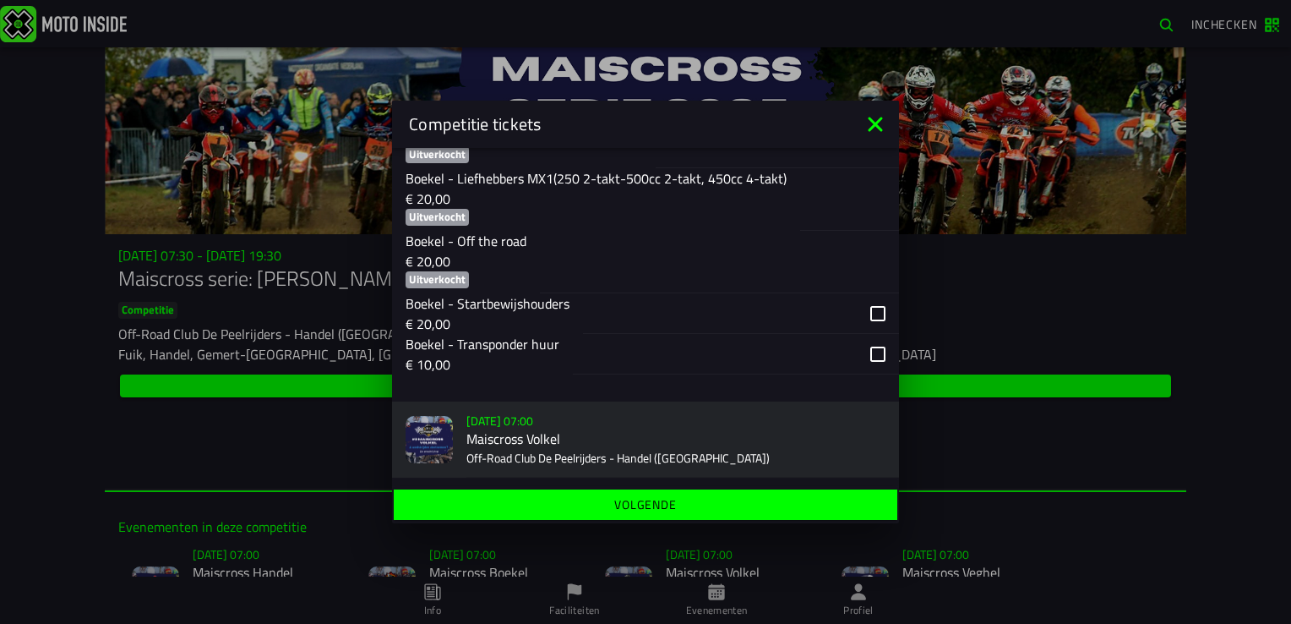
click at [865, 374] on div "button" at bounding box center [736, 354] width 326 height 41
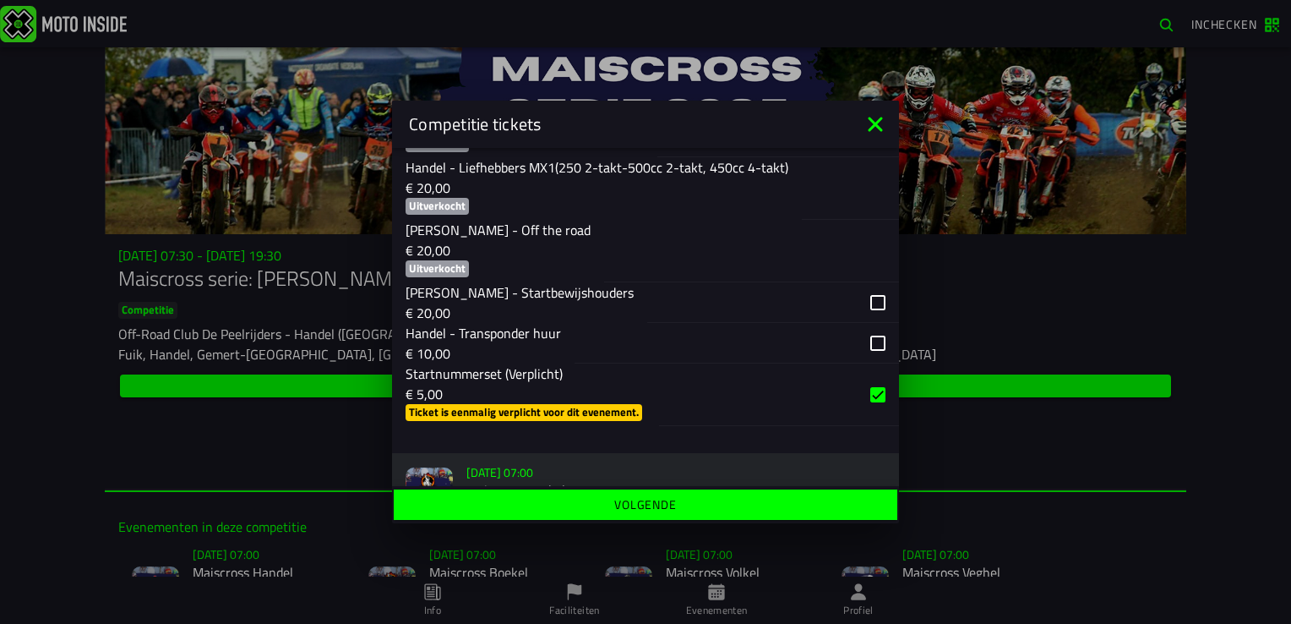
scroll to position [676, 0]
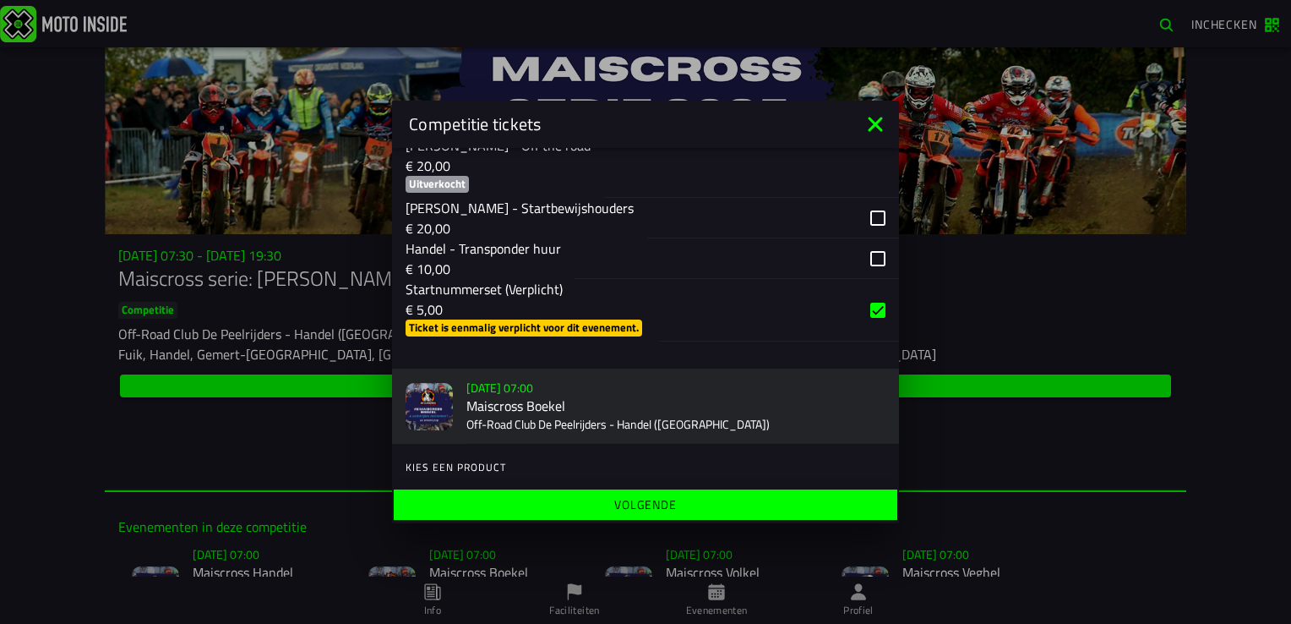
click at [859, 269] on div "button" at bounding box center [737, 258] width 324 height 41
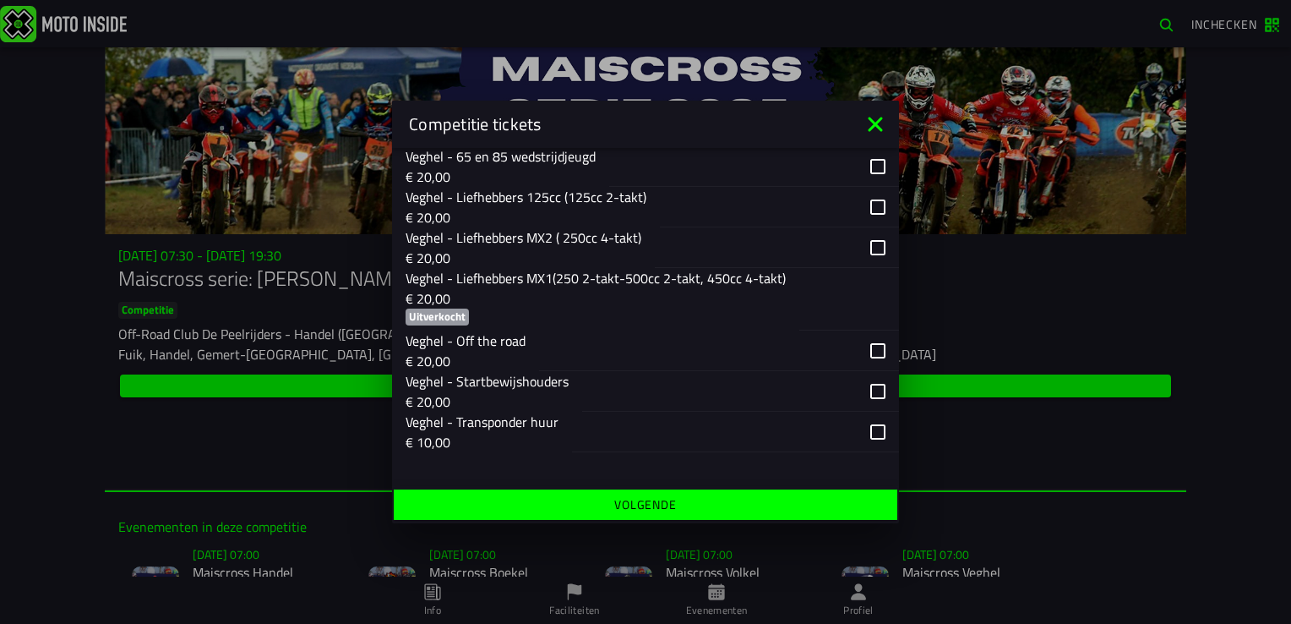
scroll to position [2873, 0]
click at [0, 0] on slot "Volgende" at bounding box center [0, 0] width 0 height 0
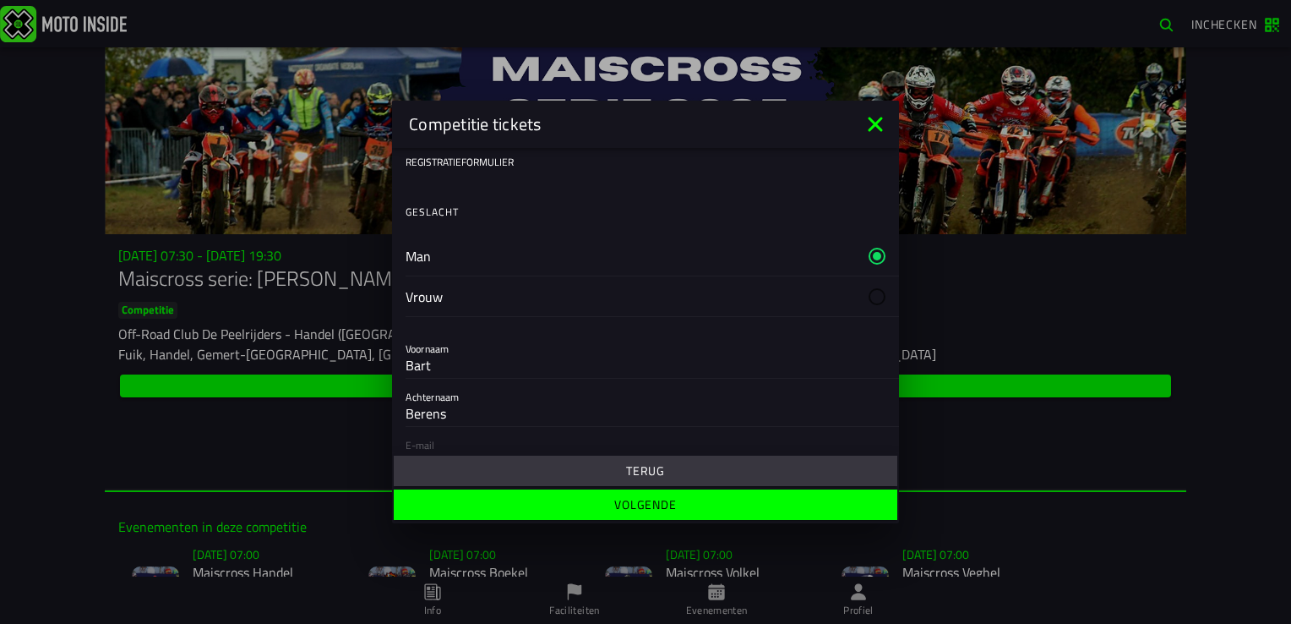
scroll to position [84, 0]
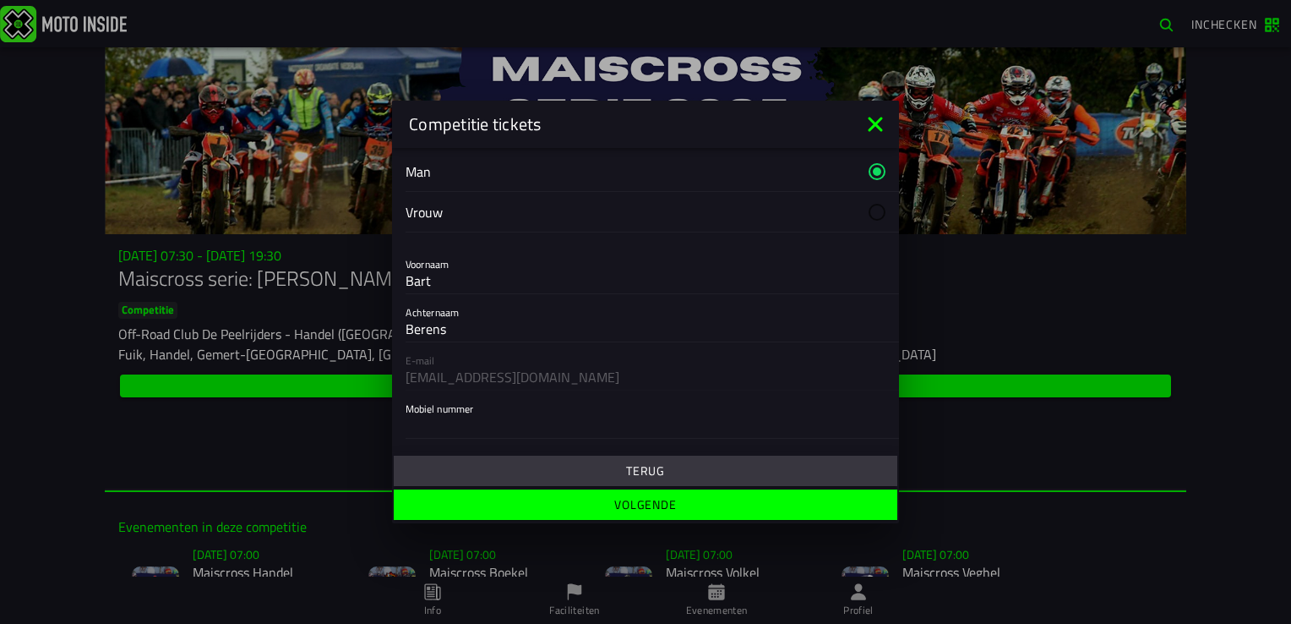
click at [451, 281] on input "Bart" at bounding box center [646, 280] width 480 height 20
type input "B"
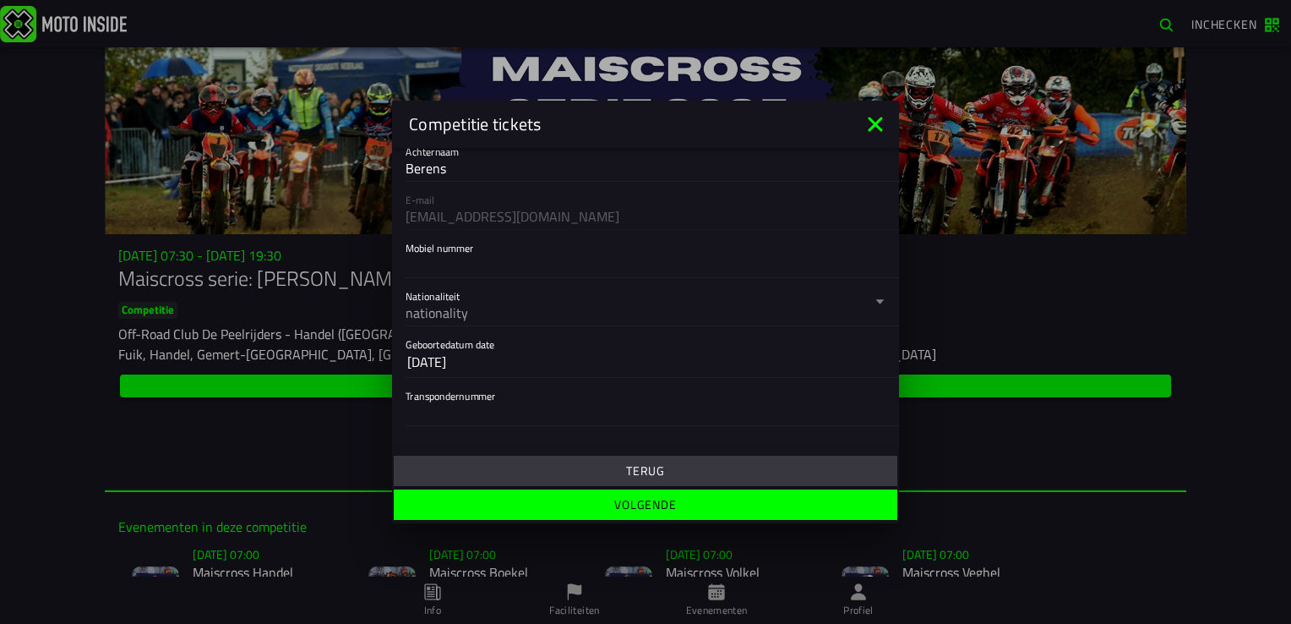
scroll to position [253, 0]
type input "Stef"
click at [453, 255] on input "Mobiel nummer" at bounding box center [646, 256] width 480 height 20
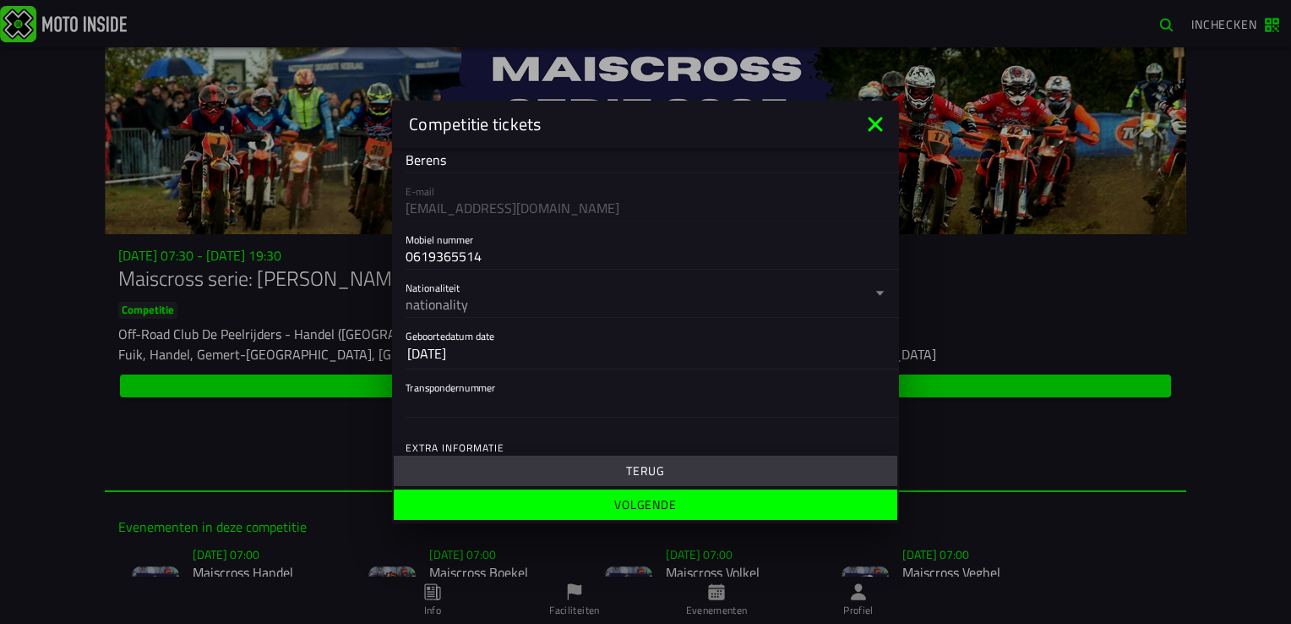
type input "0619365514"
click at [436, 302] on div "nationality" at bounding box center [639, 304] width 466 height 20
click at [436, 302] on button "Nationaliteit nationality" at bounding box center [646, 293] width 480 height 47
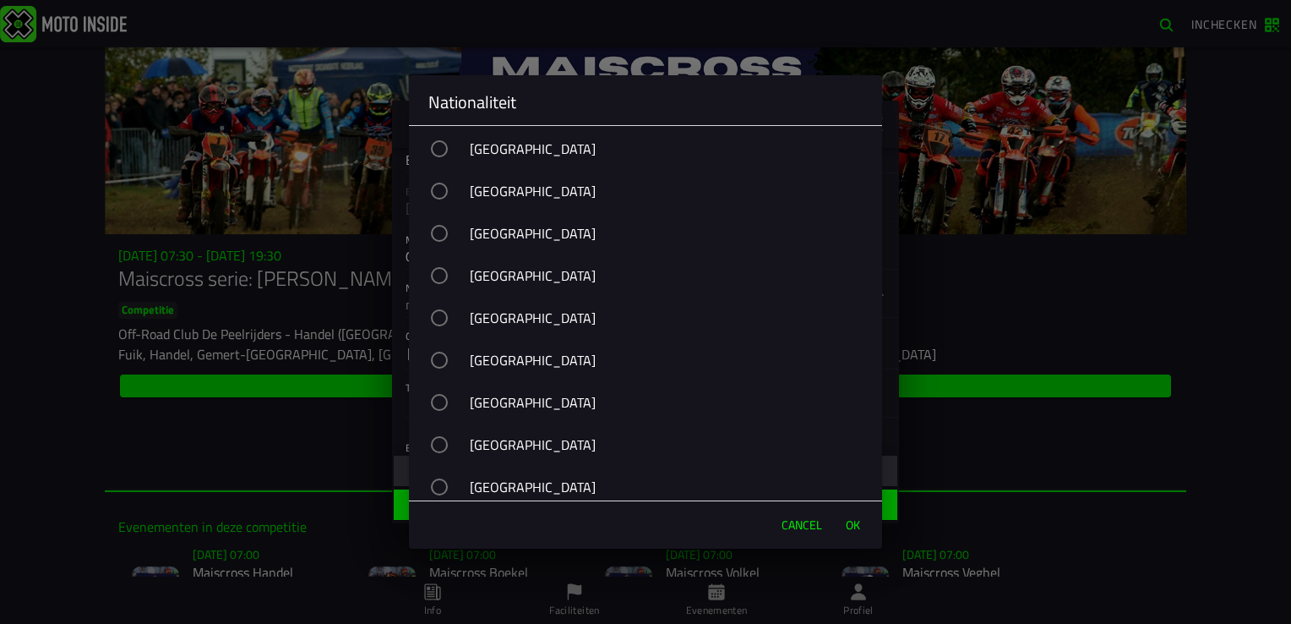
scroll to position [6506, 0]
click at [448, 282] on div "button" at bounding box center [439, 273] width 17 height 17
click at [846, 524] on span "OK" at bounding box center [853, 524] width 14 height 17
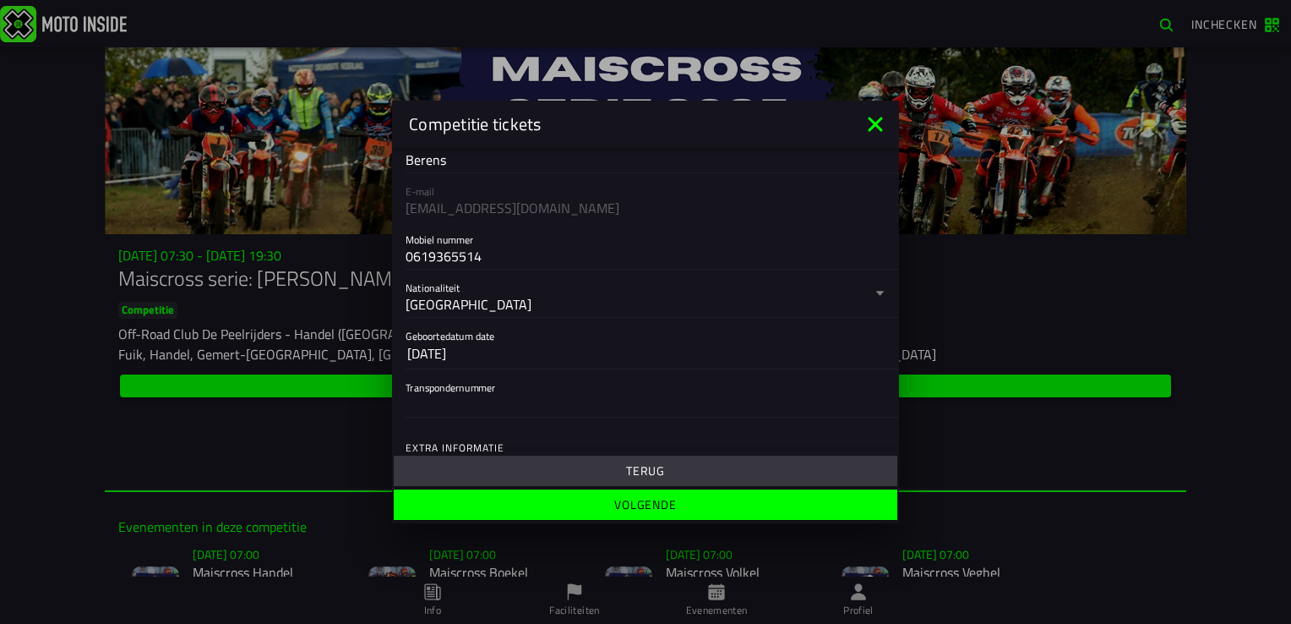
click at [0, 0] on slot "13 okt 2025" at bounding box center [0, 0] width 0 height 0
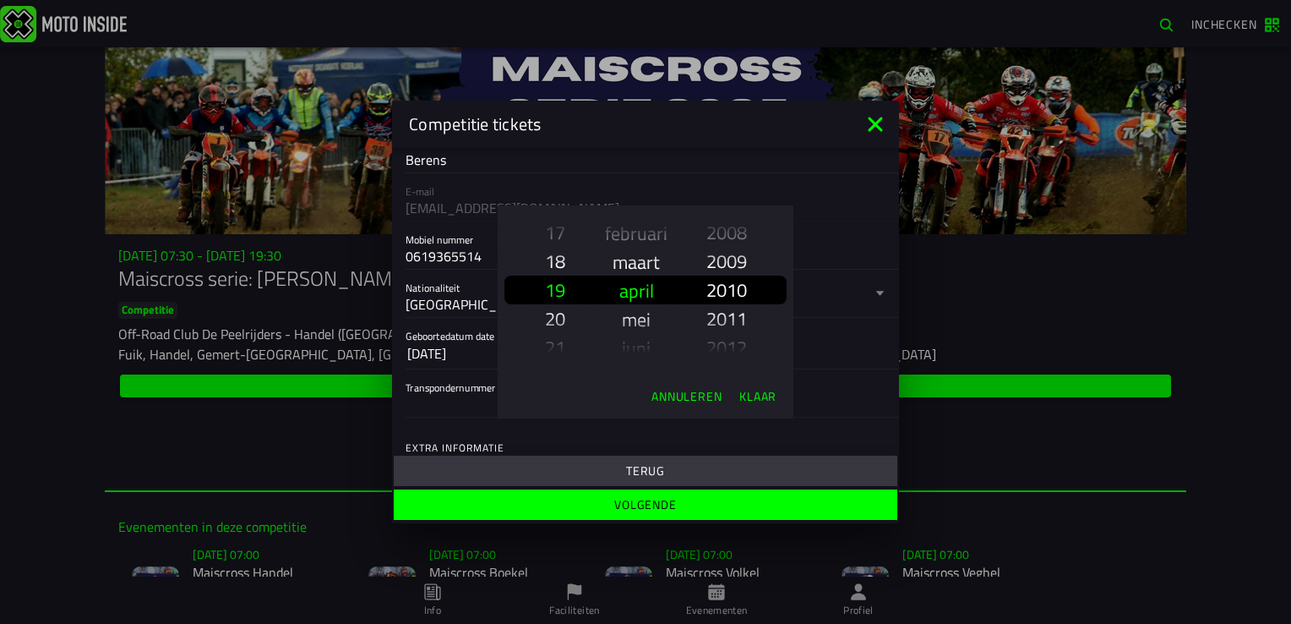
scroll to position [2457, 0]
click at [0, 0] on slot "2012" at bounding box center [0, 0] width 0 height 0
click at [0, 0] on slot "Klaar" at bounding box center [0, 0] width 0 height 0
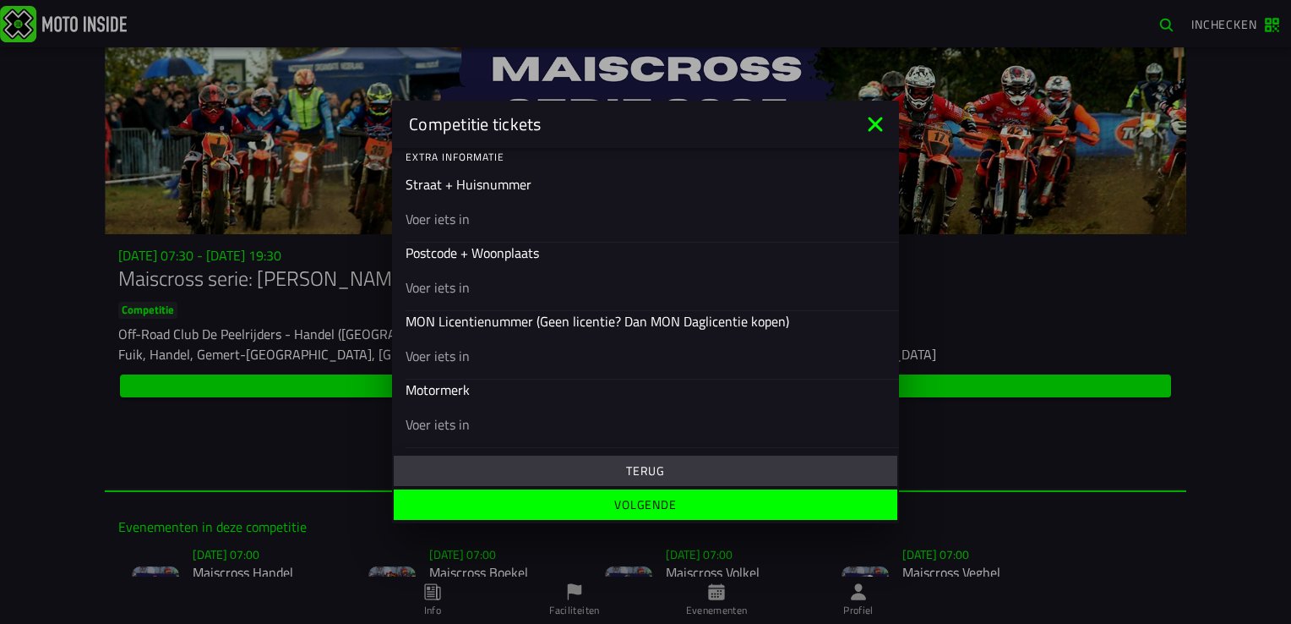
scroll to position [507, 0]
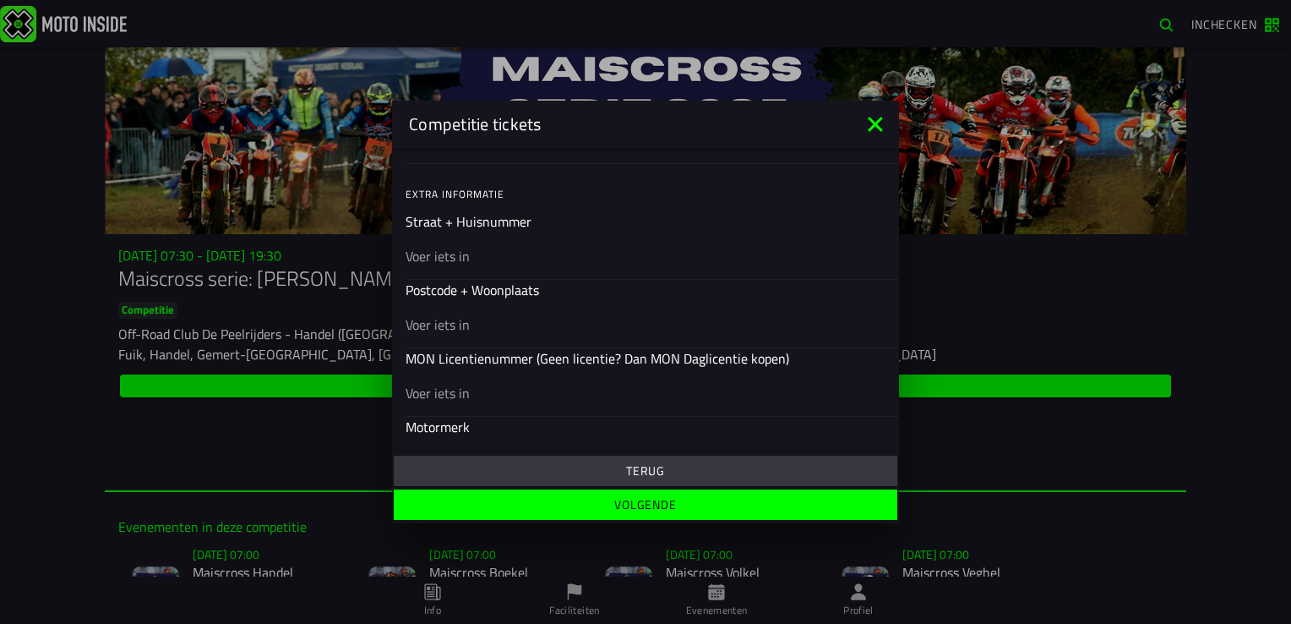
click at [432, 259] on input "text" at bounding box center [646, 256] width 480 height 20
type input "St.-Christoffelstraat 19a"
click at [431, 309] on div at bounding box center [646, 323] width 480 height 47
click at [431, 314] on input "text" at bounding box center [646, 324] width 480 height 20
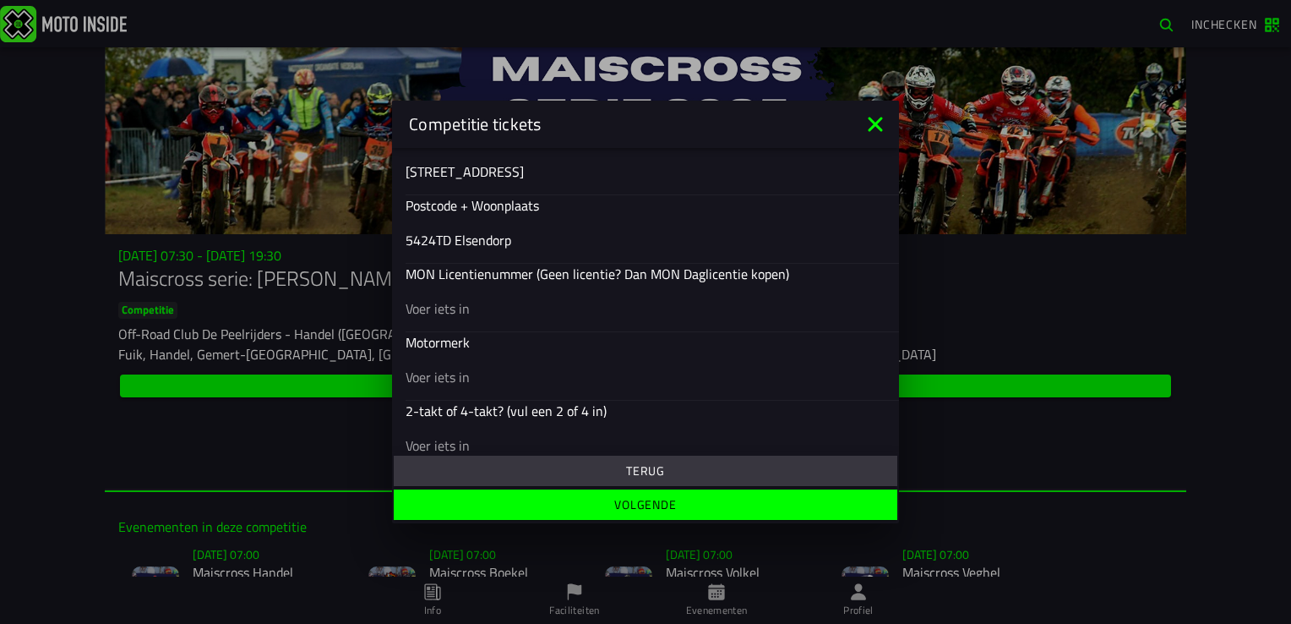
type input "5424TD Elsendorp"
click at [462, 373] on input "text" at bounding box center [646, 377] width 480 height 20
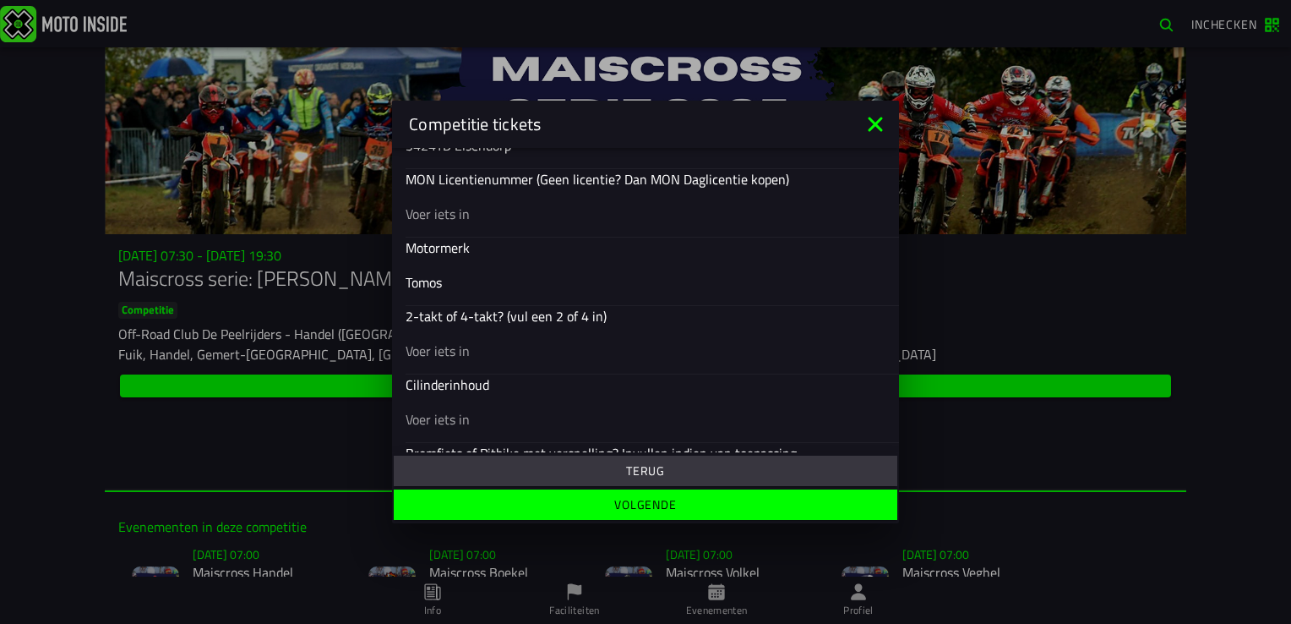
scroll to position [750, 0]
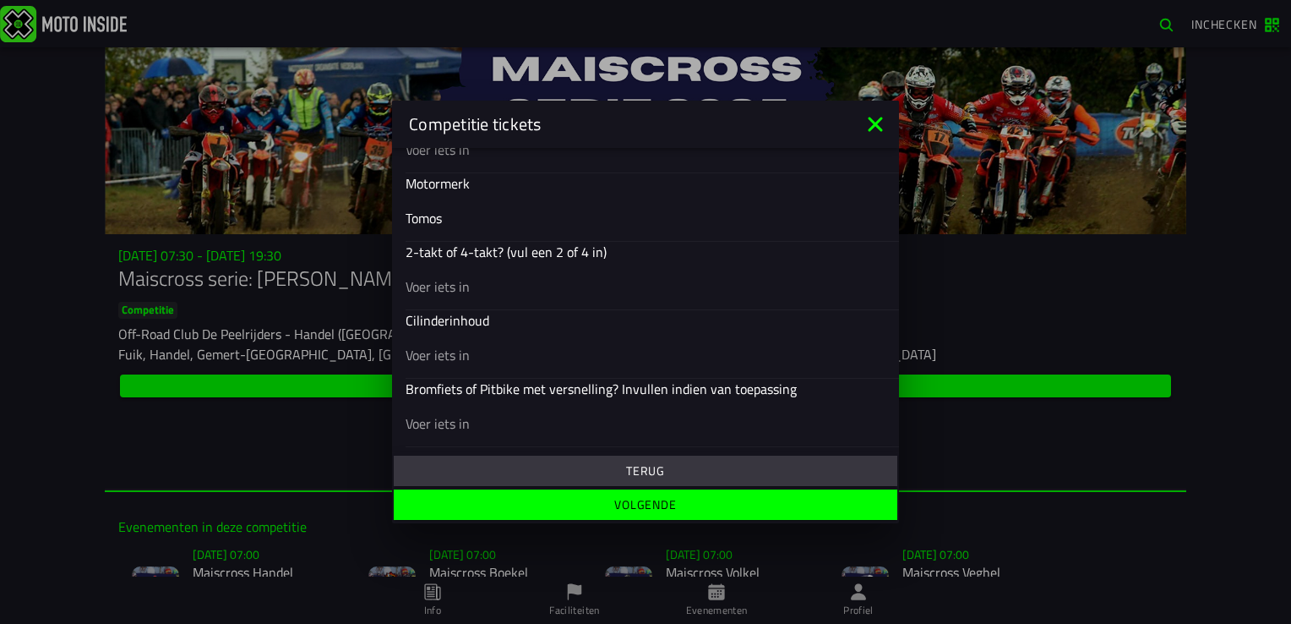
type input "Tomos"
click at [445, 278] on input "text" at bounding box center [646, 286] width 480 height 20
type input "2-takt"
click at [430, 351] on input "text" at bounding box center [646, 355] width 480 height 20
type input "50cc"
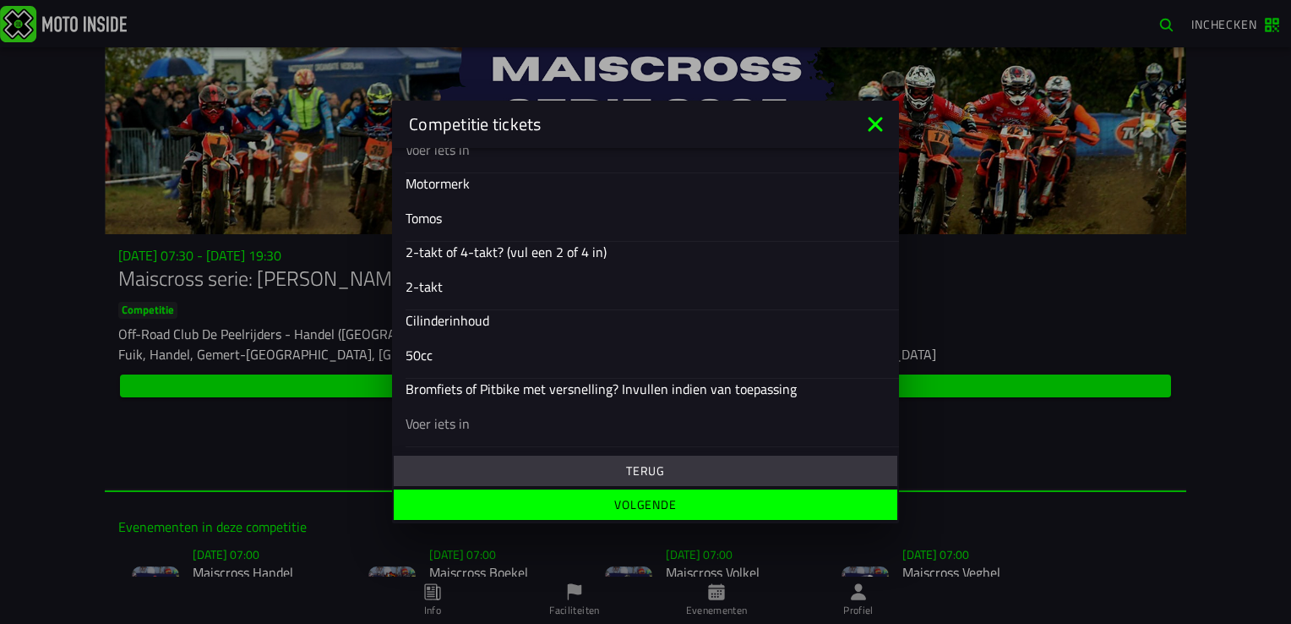
click at [0, 0] on slot "Volgende" at bounding box center [0, 0] width 0 height 0
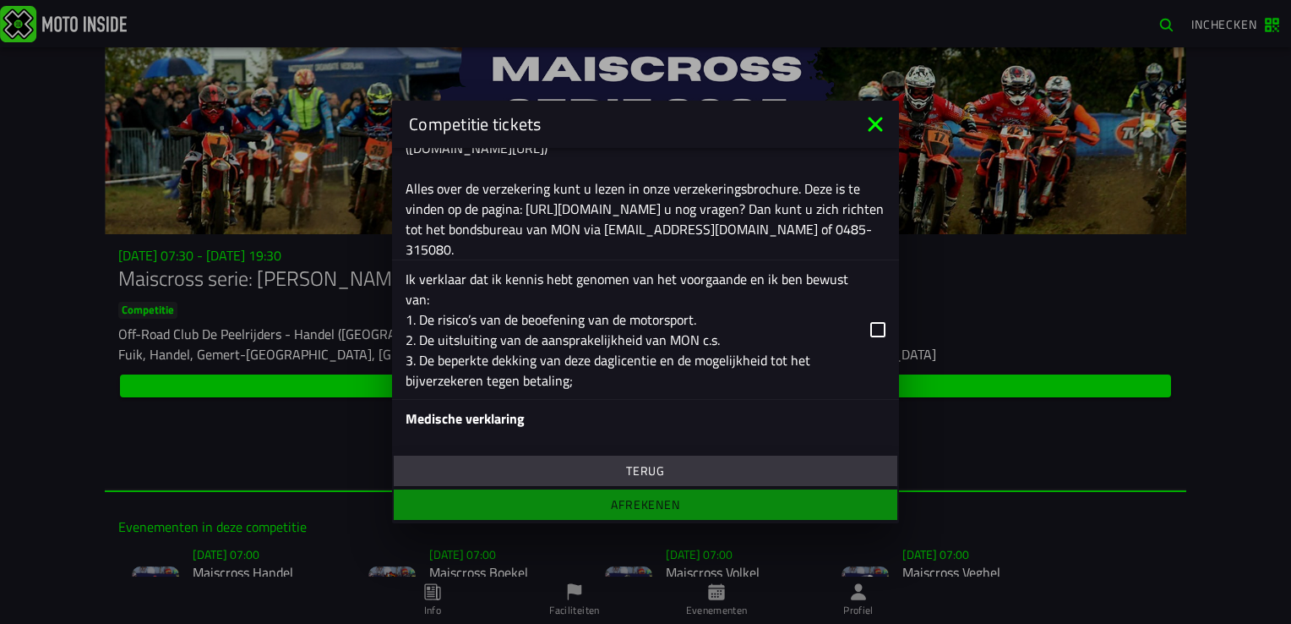
scroll to position [733, 0]
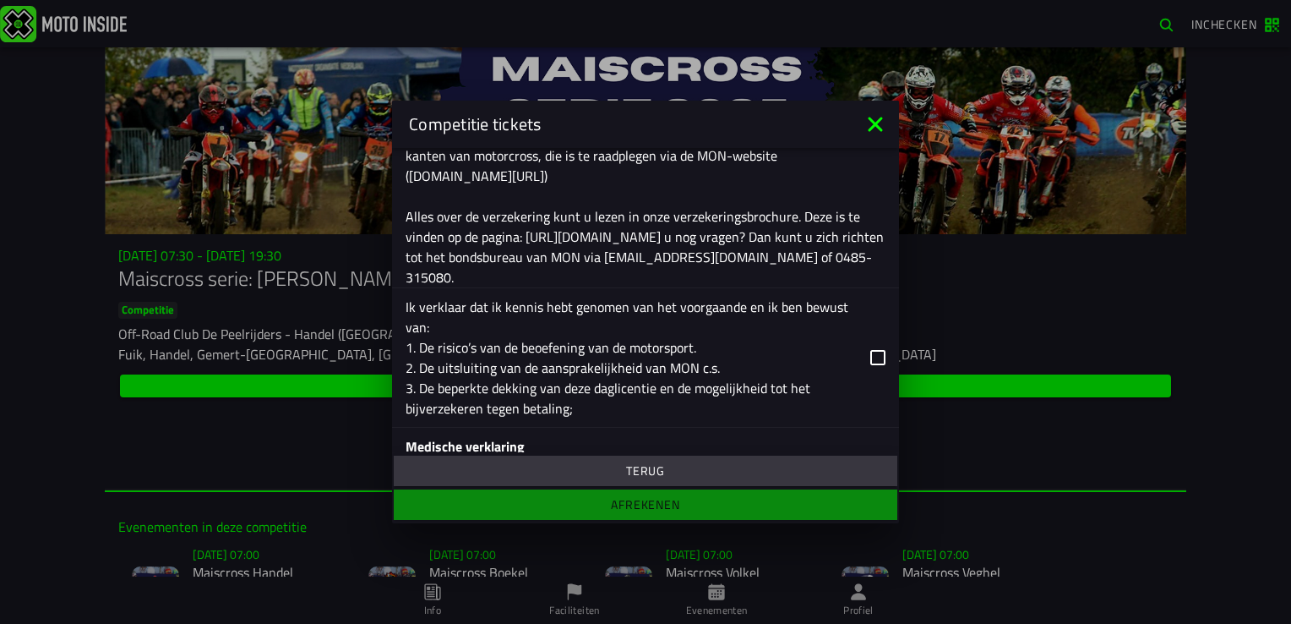
click at [870, 352] on icon at bounding box center [877, 357] width 15 height 15
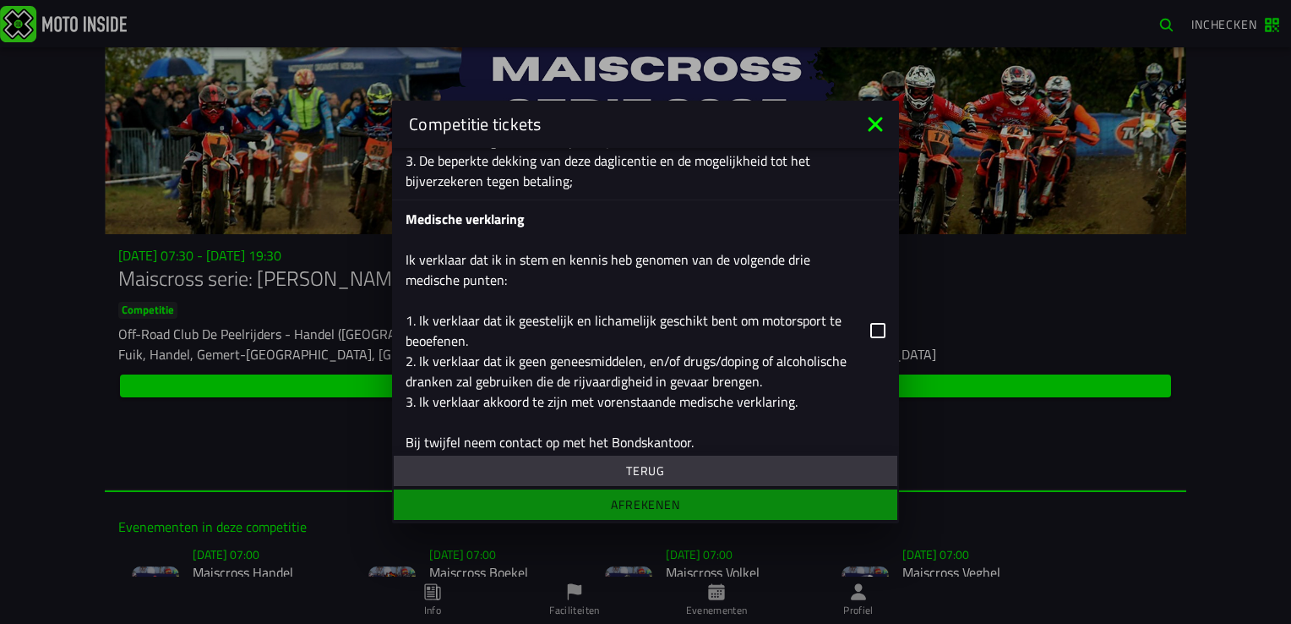
scroll to position [986, 0]
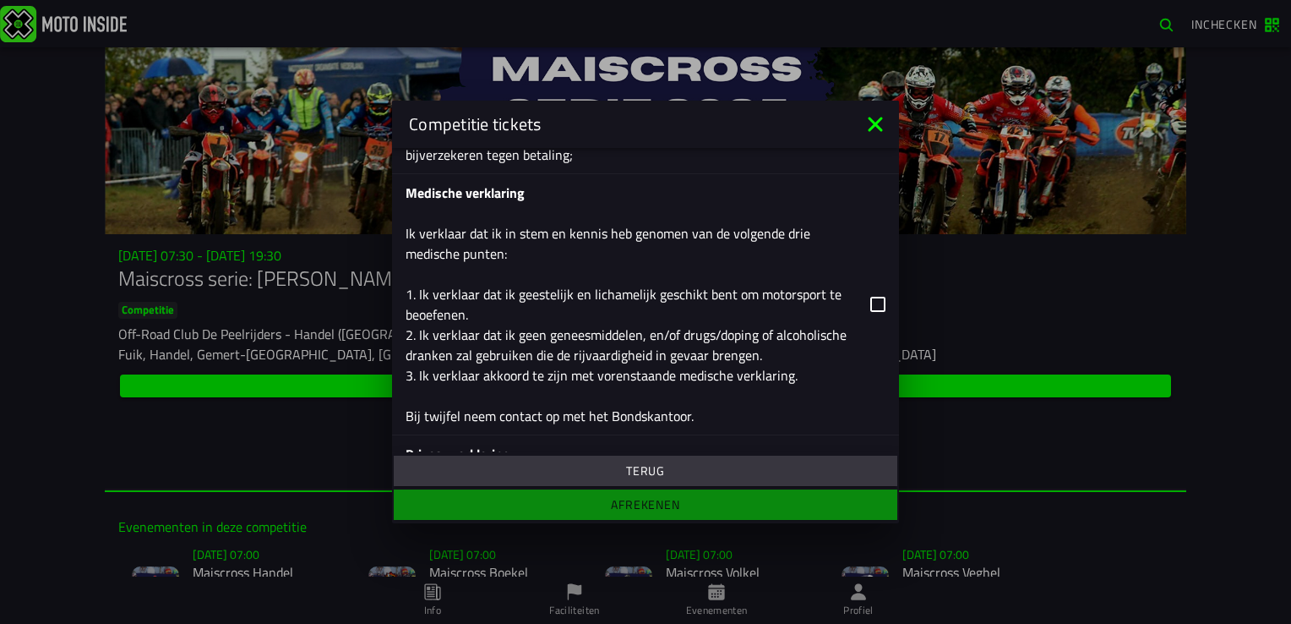
click at [870, 302] on icon at bounding box center [877, 304] width 15 height 15
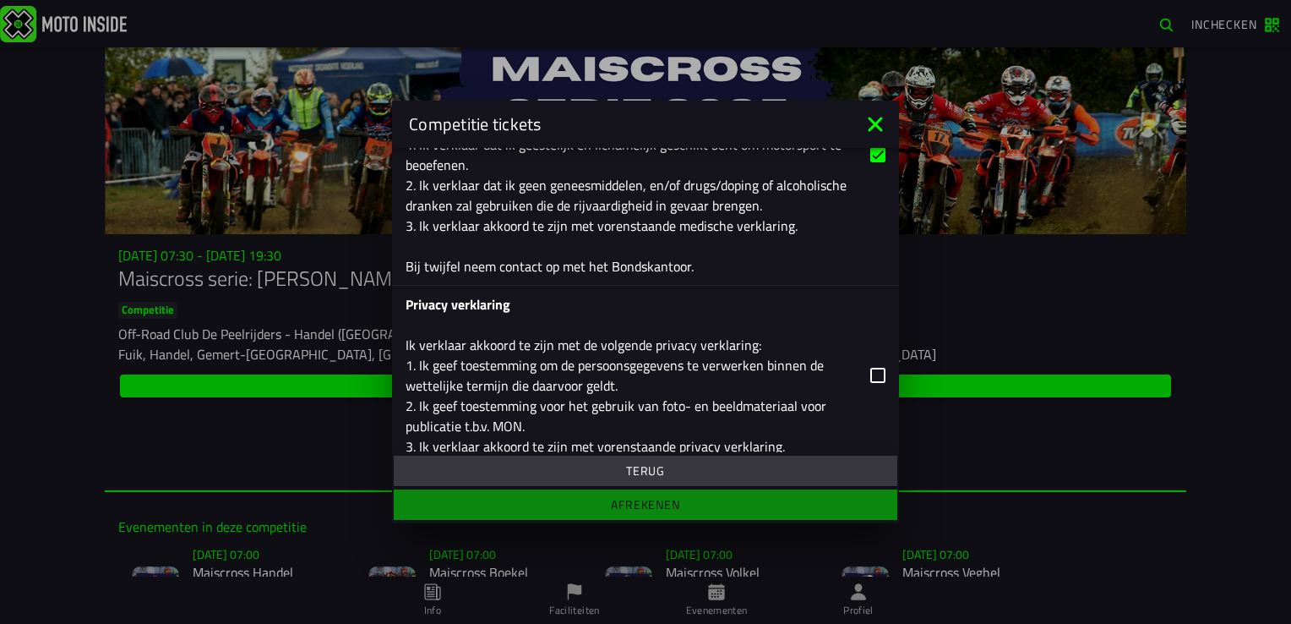
scroll to position [1155, 0]
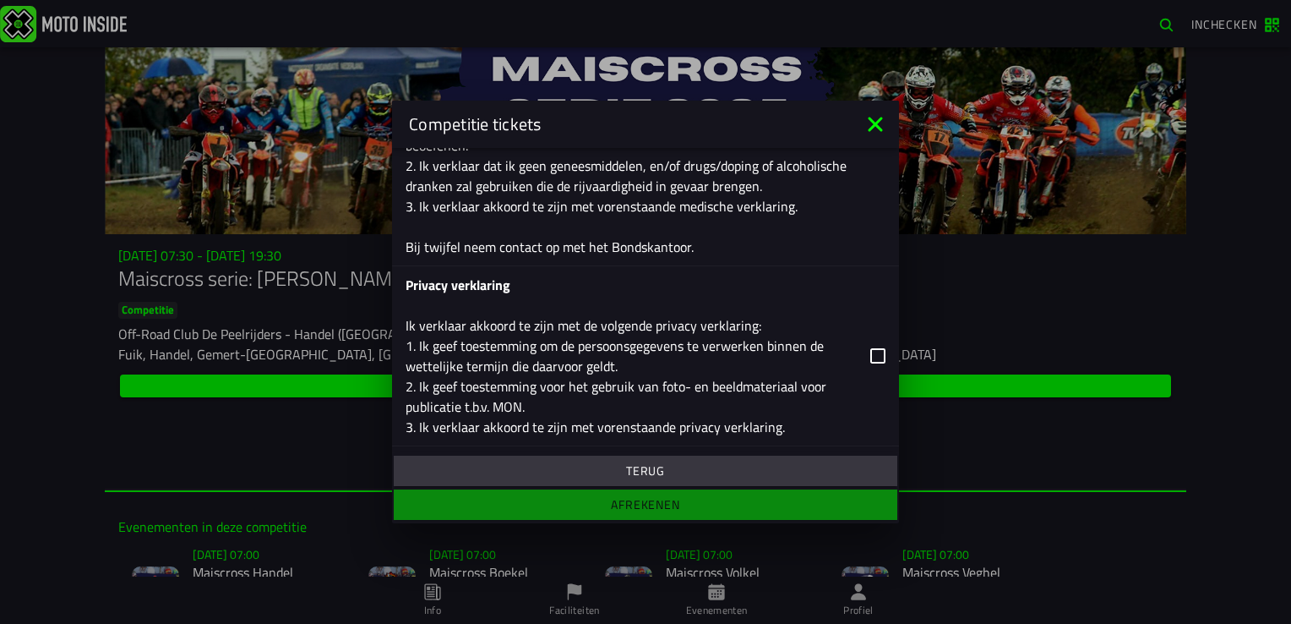
click at [870, 356] on icon at bounding box center [877, 355] width 15 height 15
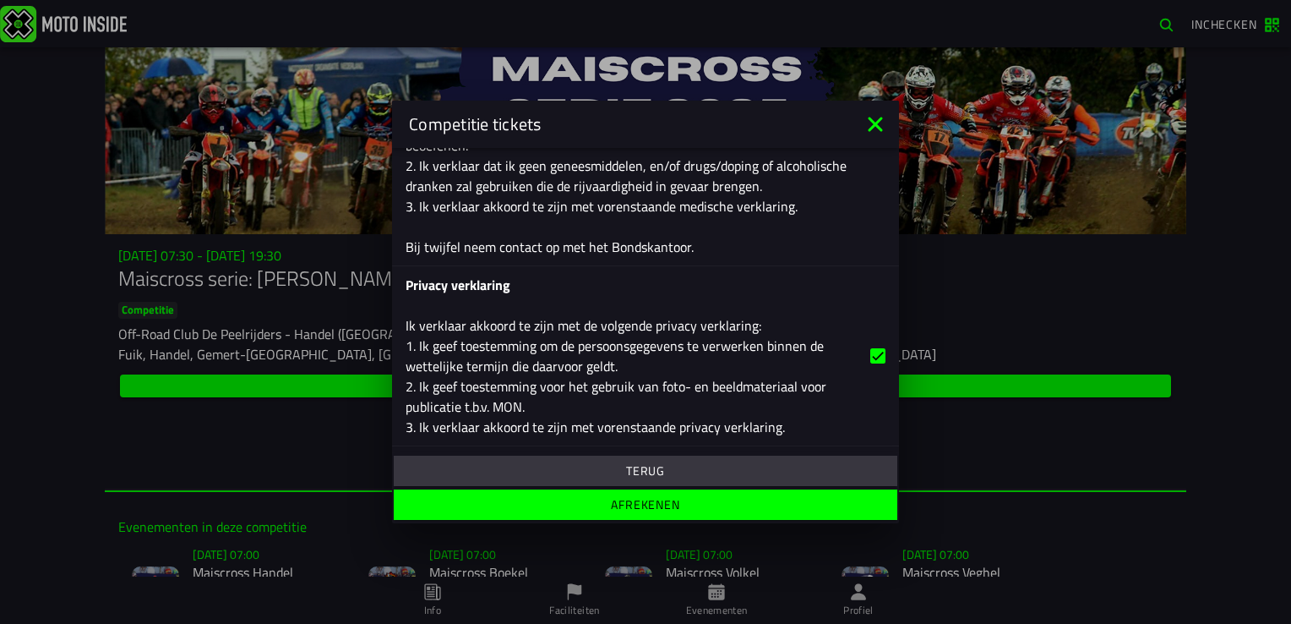
click at [0, 0] on slot "Afrekenen" at bounding box center [0, 0] width 0 height 0
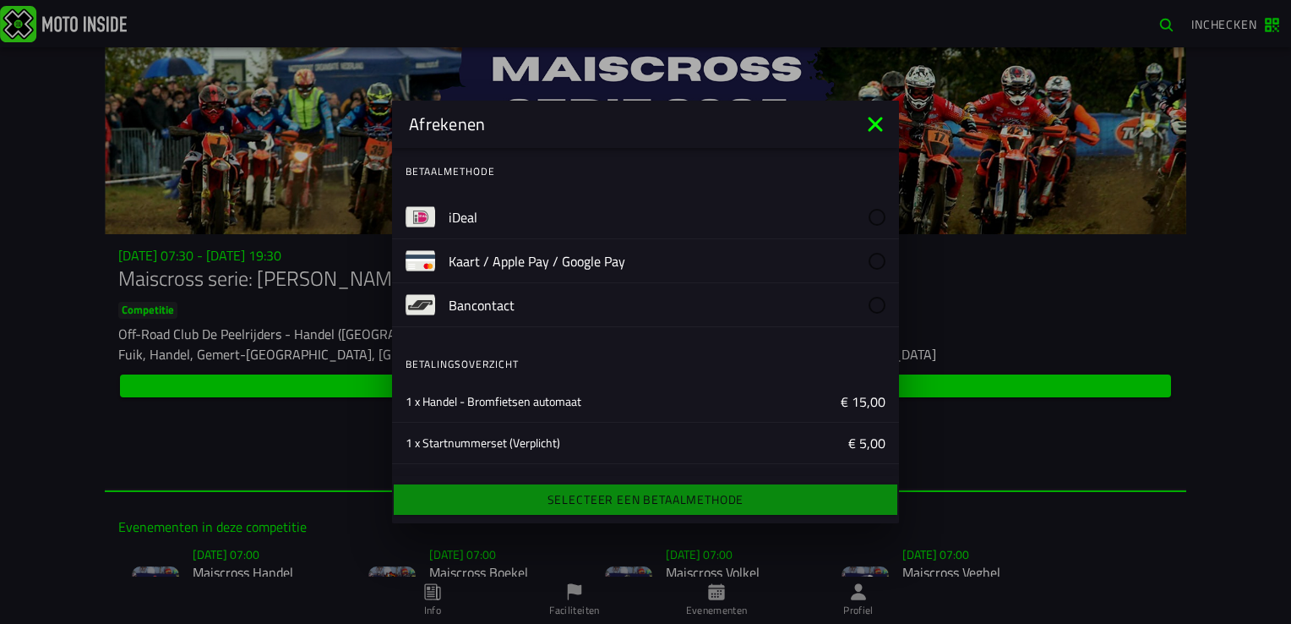
click at [486, 227] on label "iDeal" at bounding box center [667, 216] width 437 height 43
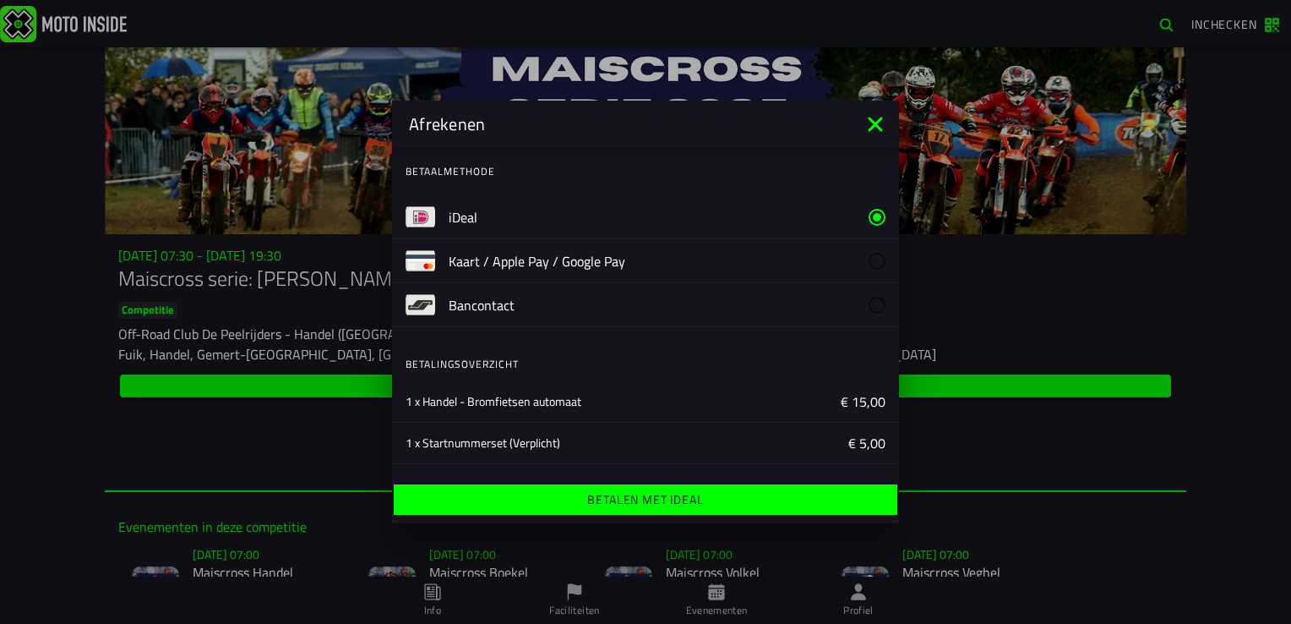
click at [649, 502] on ion-label "Betalen met iDeal" at bounding box center [645, 499] width 116 height 12
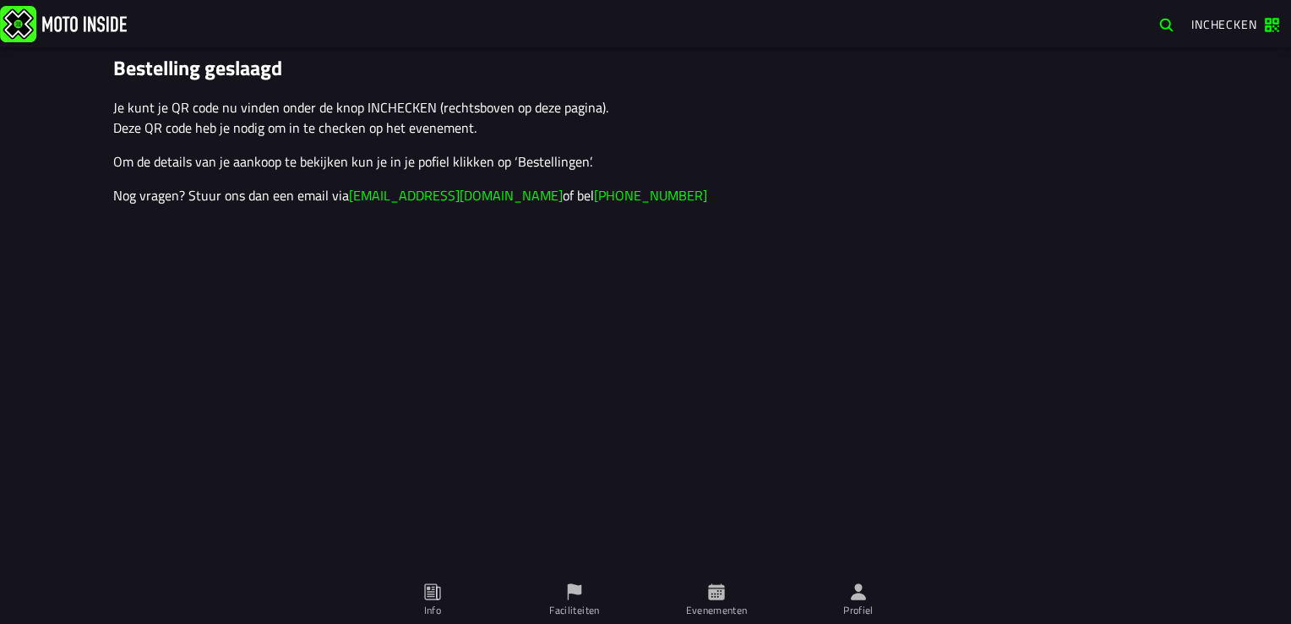
click at [1219, 23] on span "Inchecken" at bounding box center [1224, 24] width 66 height 18
